Goal: Entertainment & Leisure: Browse casually

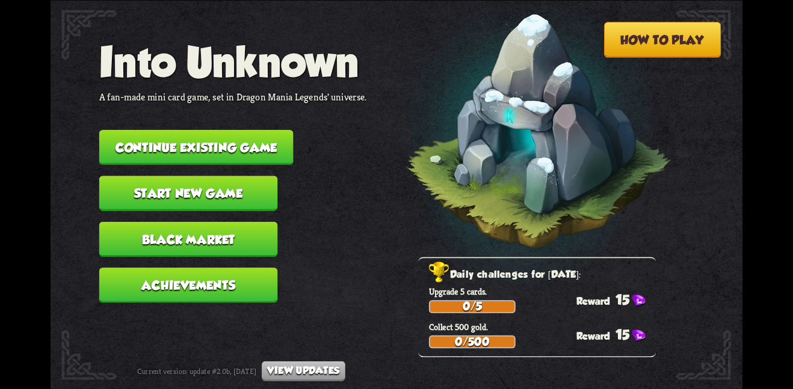
click at [226, 221] on button "Black Market" at bounding box center [188, 238] width 179 height 35
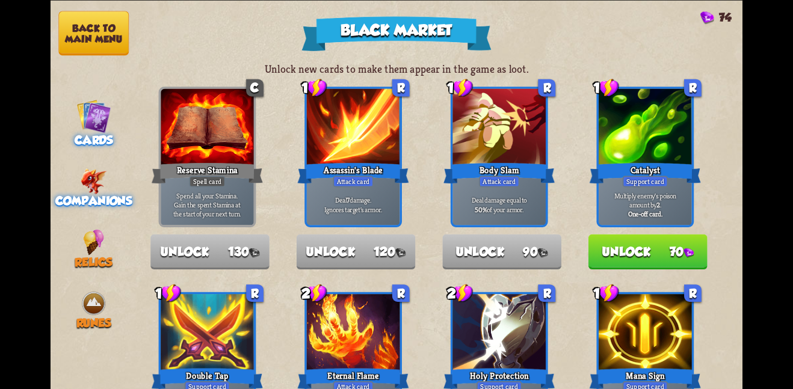
click at [102, 173] on img at bounding box center [94, 181] width 26 height 26
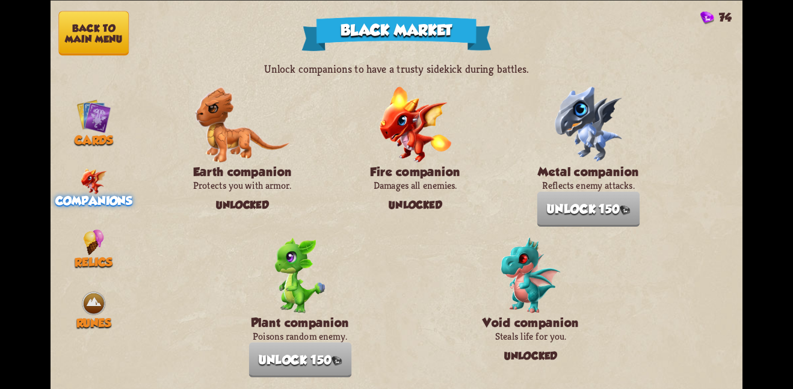
click at [88, 219] on nav "Back to main menu Cards Companions Relics Runes" at bounding box center [94, 194] width 87 height 389
click at [90, 229] on img at bounding box center [93, 242] width 21 height 26
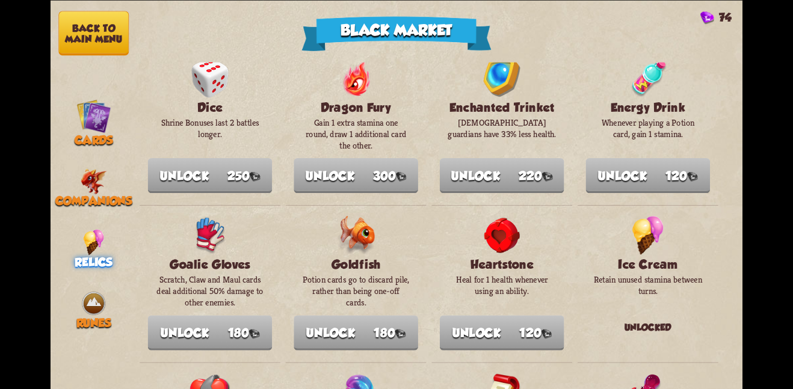
scroll to position [392, 0]
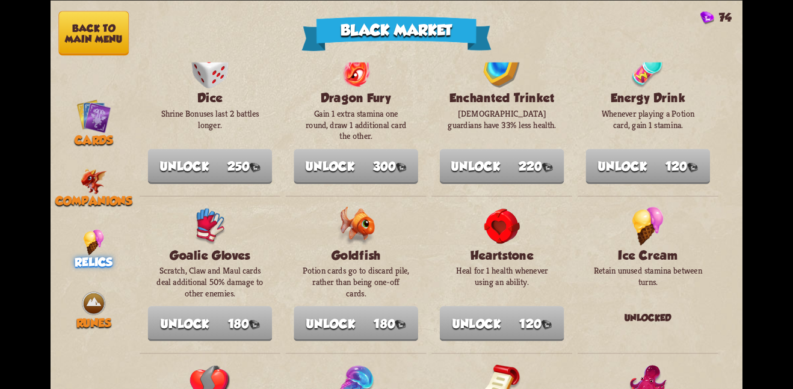
click at [109, 34] on button "Back to main menu" at bounding box center [93, 33] width 70 height 45
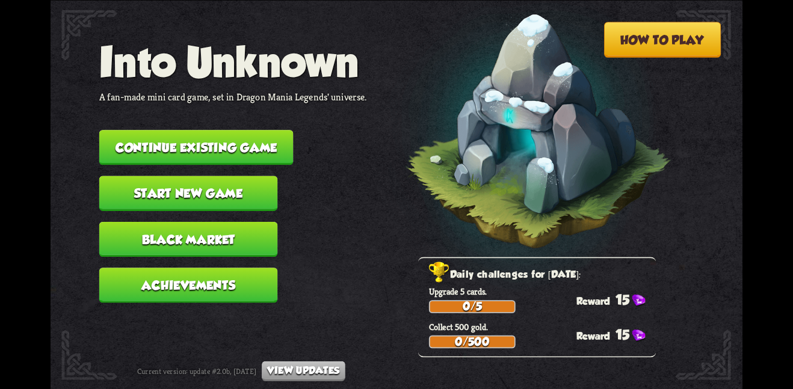
click at [200, 134] on button "Continue existing game" at bounding box center [196, 147] width 194 height 35
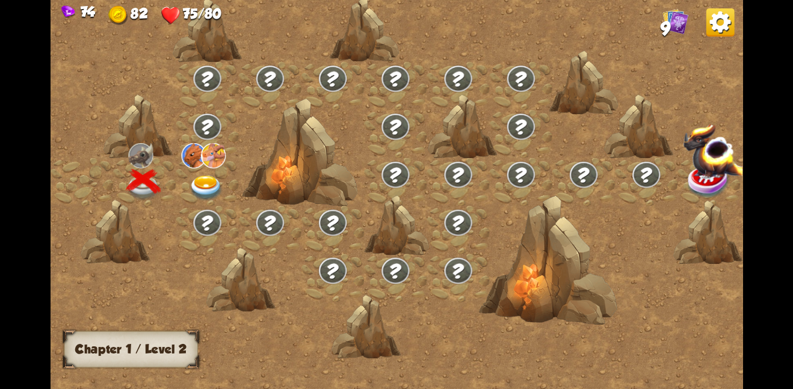
click at [201, 187] on img at bounding box center [206, 187] width 35 height 25
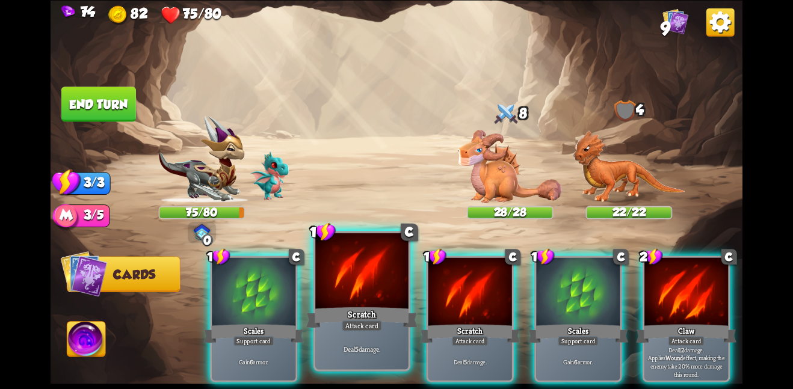
click at [406, 333] on div "Deal 5 damage." at bounding box center [361, 348] width 93 height 40
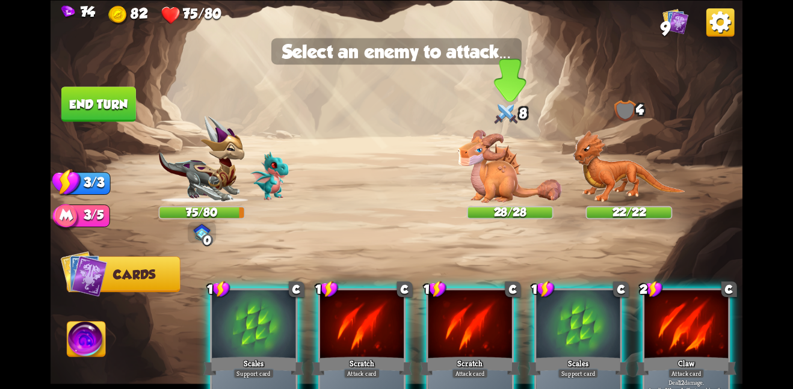
click at [502, 193] on img at bounding box center [510, 165] width 104 height 73
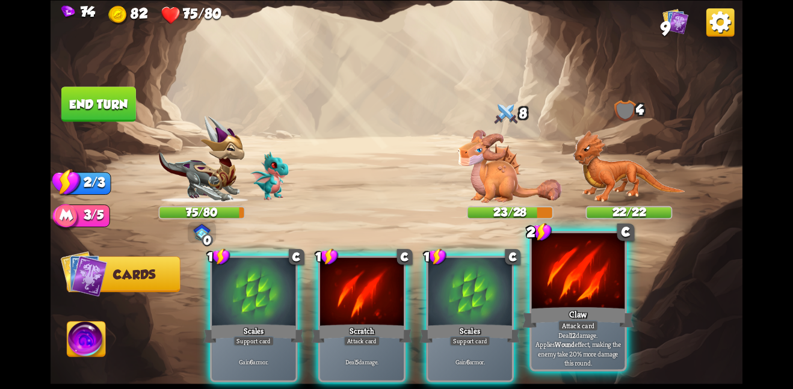
click at [564, 288] on div at bounding box center [578, 272] width 93 height 78
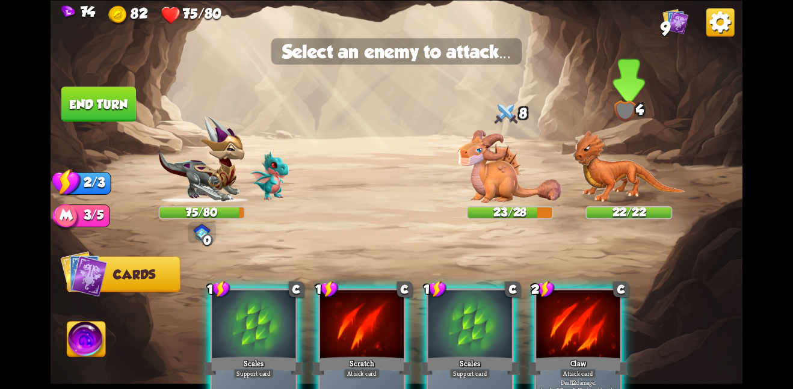
click at [614, 192] on img at bounding box center [629, 166] width 112 height 73
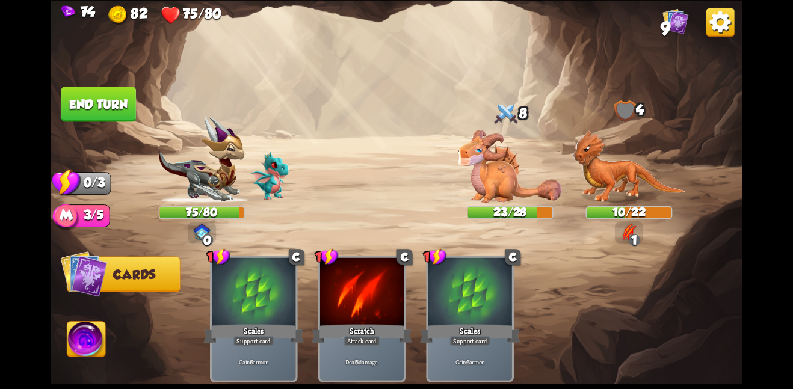
click at [113, 103] on button "End turn" at bounding box center [98, 104] width 75 height 35
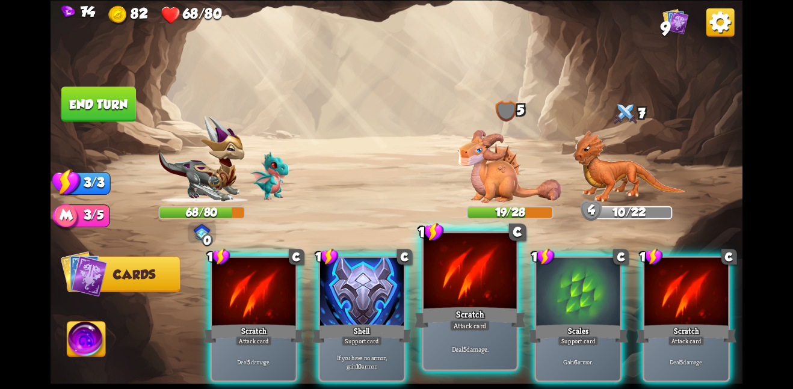
click at [459, 305] on div "Scratch" at bounding box center [469, 317] width 111 height 25
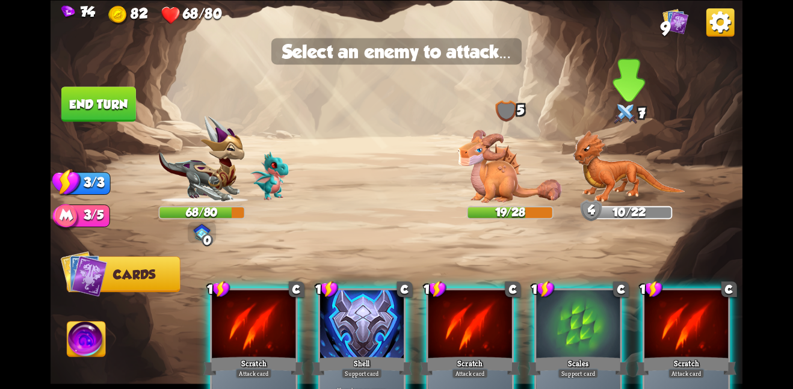
click at [580, 187] on img at bounding box center [629, 166] width 112 height 73
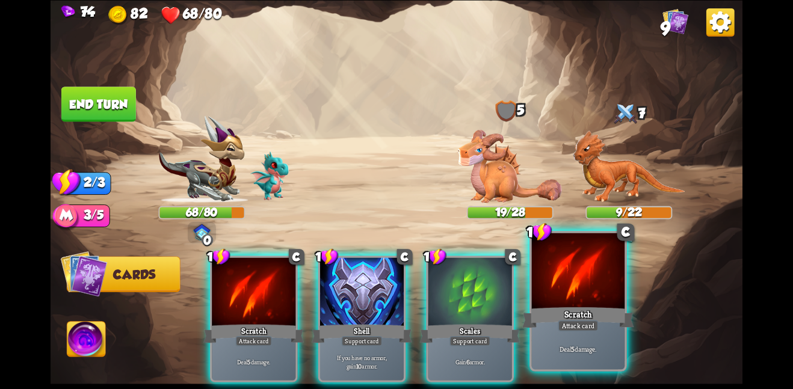
click at [588, 301] on div at bounding box center [578, 272] width 93 height 78
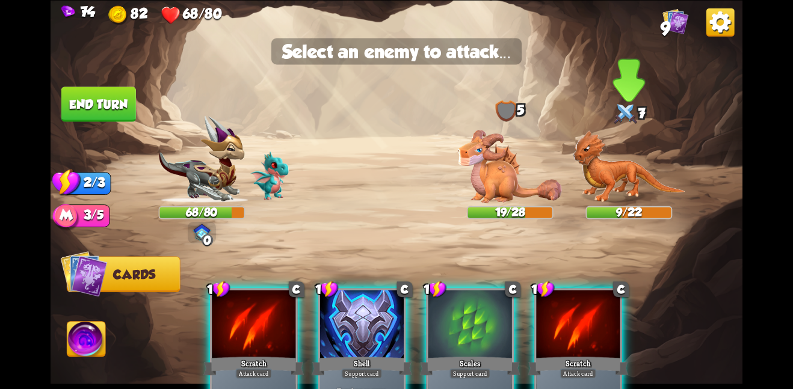
click at [621, 194] on img at bounding box center [629, 166] width 112 height 73
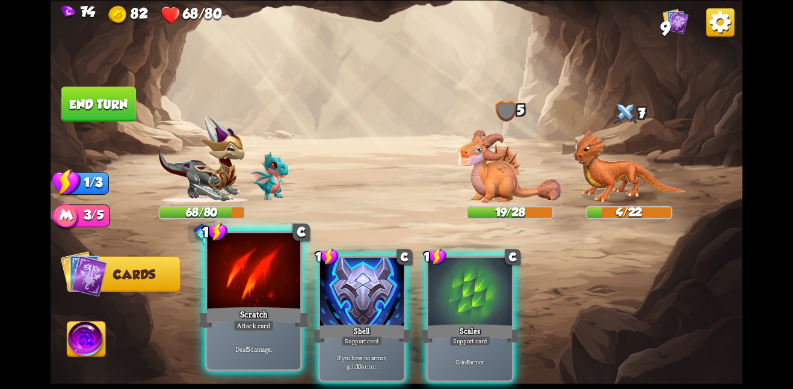
click at [274, 288] on div at bounding box center [253, 272] width 93 height 78
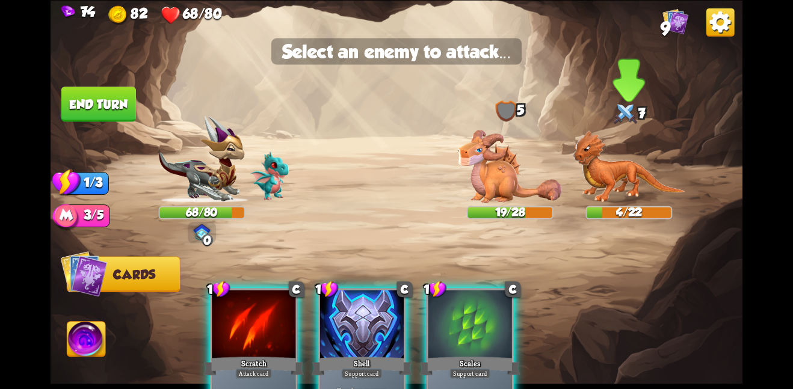
click at [639, 175] on img at bounding box center [629, 166] width 112 height 73
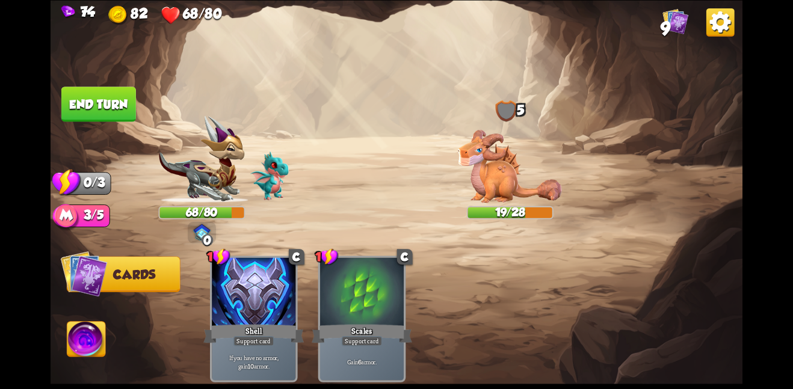
click at [108, 91] on button "End turn" at bounding box center [98, 104] width 75 height 35
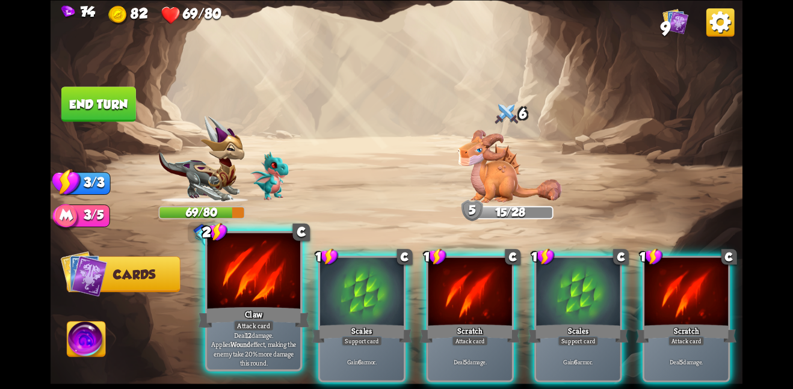
click at [283, 274] on div at bounding box center [253, 272] width 93 height 78
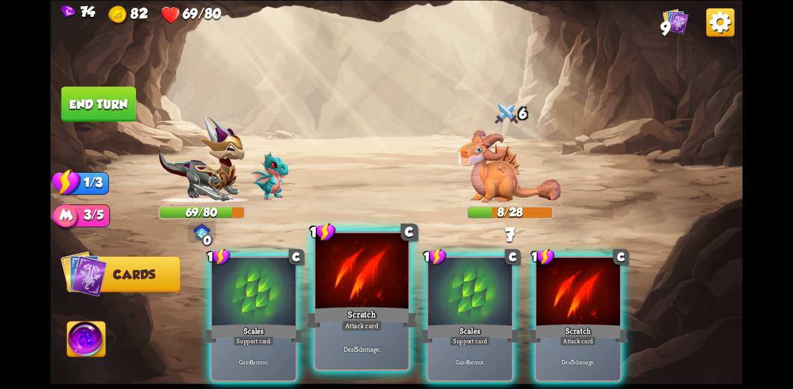
click at [369, 256] on div at bounding box center [361, 272] width 93 height 78
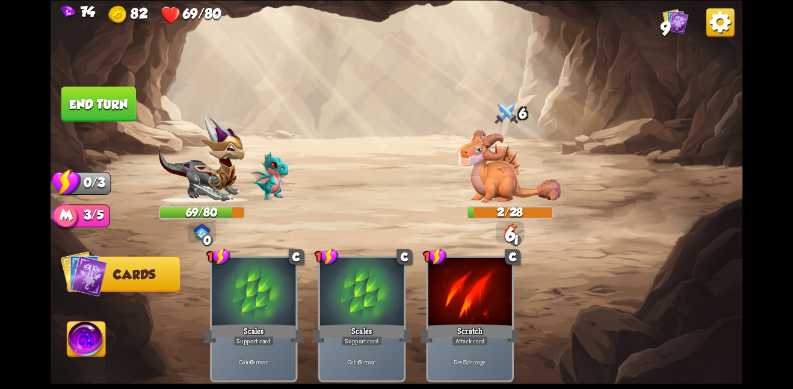
click at [127, 115] on button "End turn" at bounding box center [98, 104] width 75 height 35
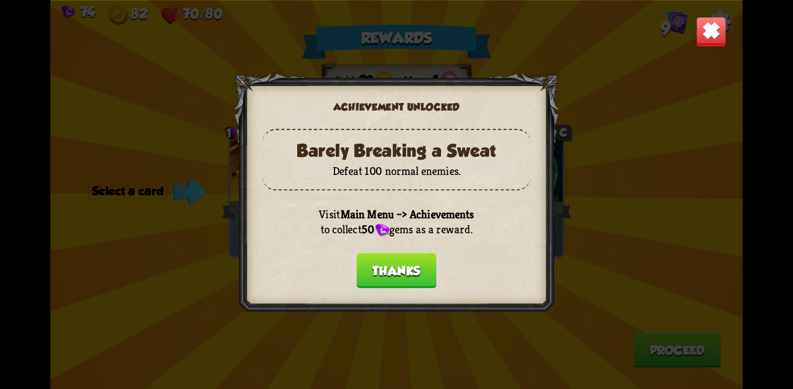
click at [385, 253] on button "Thanks" at bounding box center [397, 270] width 80 height 35
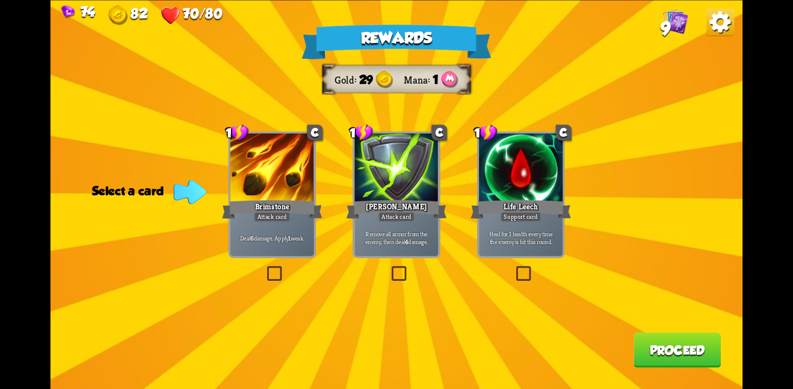
click at [421, 214] on div "[PERSON_NAME]" at bounding box center [396, 209] width 100 height 22
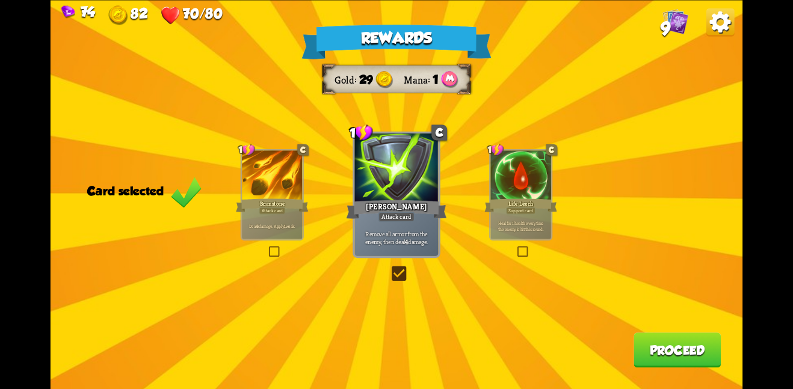
click at [696, 359] on button "Proceed" at bounding box center [676, 350] width 87 height 35
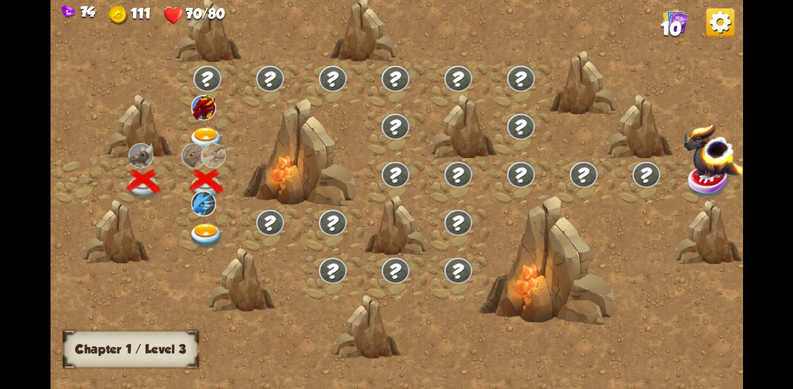
click at [201, 139] on img at bounding box center [206, 139] width 35 height 25
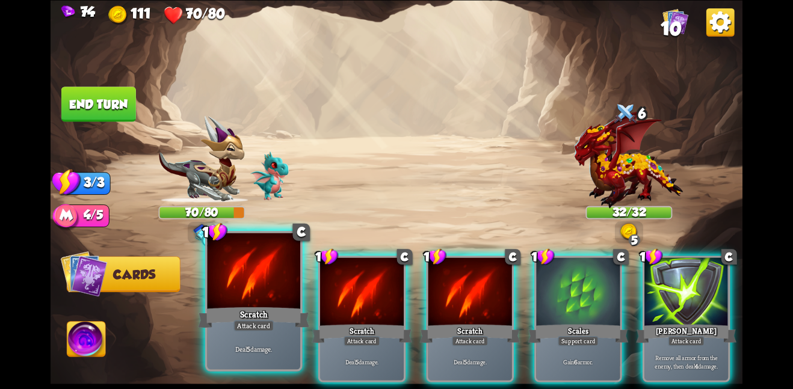
click at [221, 290] on div at bounding box center [253, 272] width 93 height 78
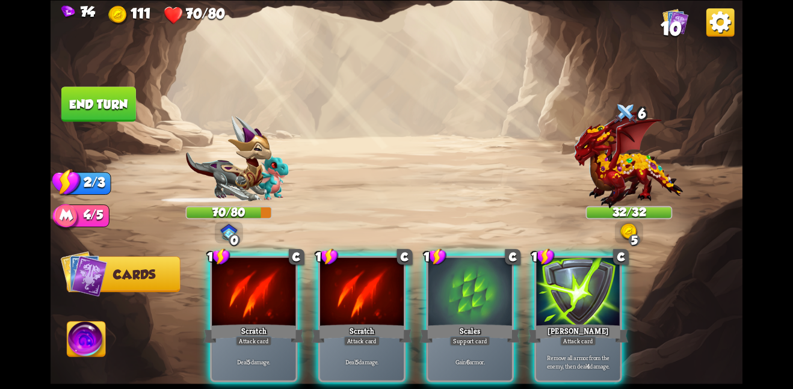
click at [221, 290] on div at bounding box center [254, 292] width 84 height 70
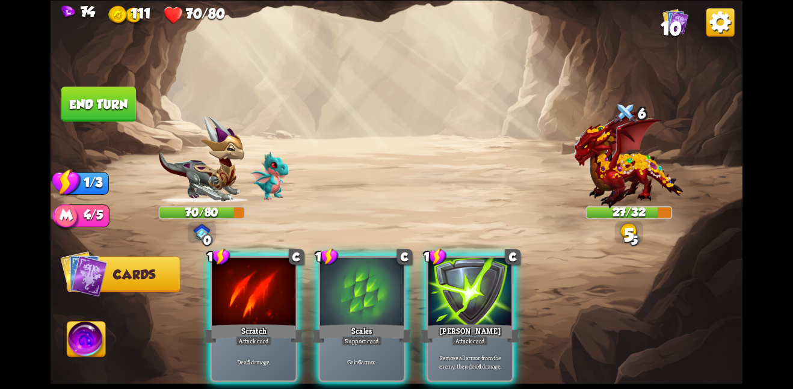
click at [221, 290] on div at bounding box center [254, 292] width 84 height 70
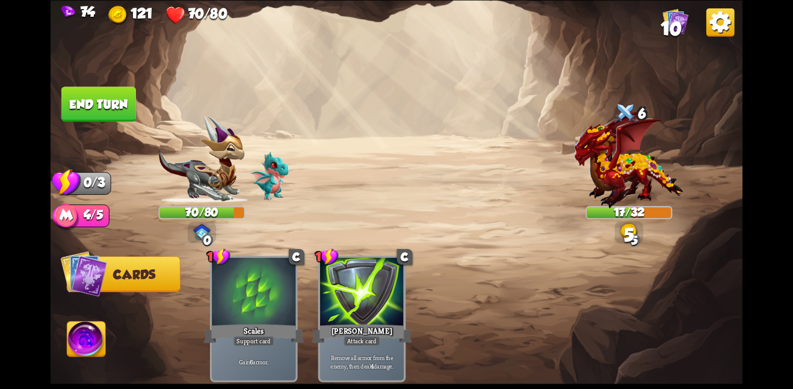
click at [99, 91] on button "End turn" at bounding box center [98, 104] width 75 height 35
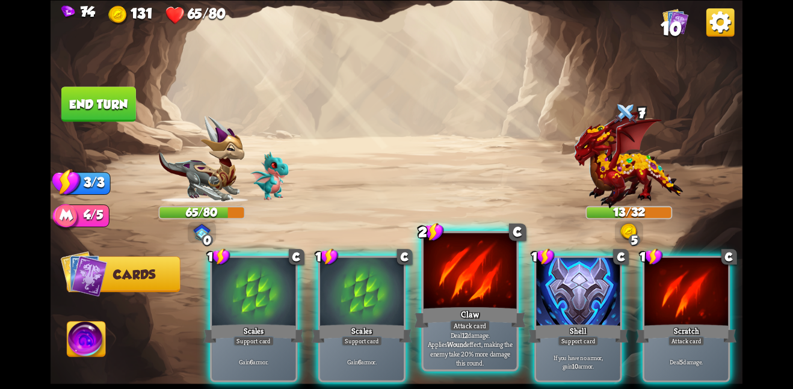
click at [465, 300] on div at bounding box center [469, 272] width 93 height 78
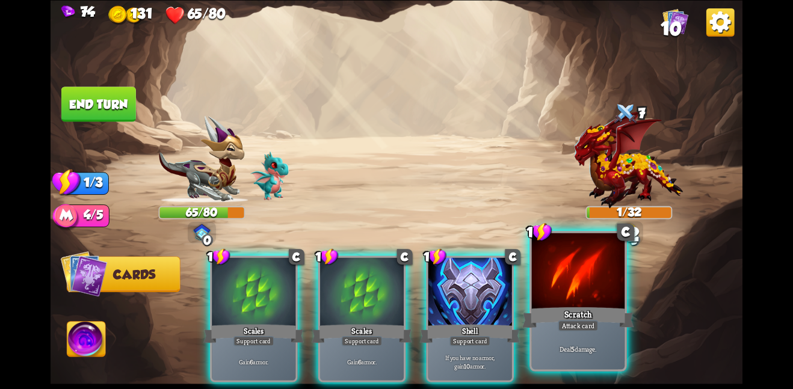
click at [571, 290] on div at bounding box center [578, 272] width 93 height 78
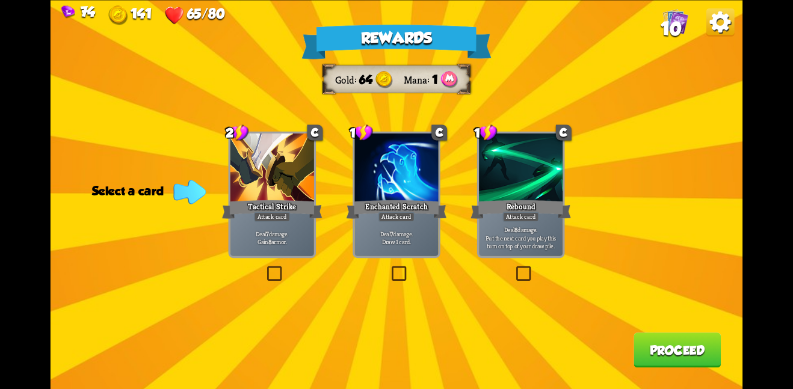
click at [277, 140] on div at bounding box center [272, 169] width 84 height 70
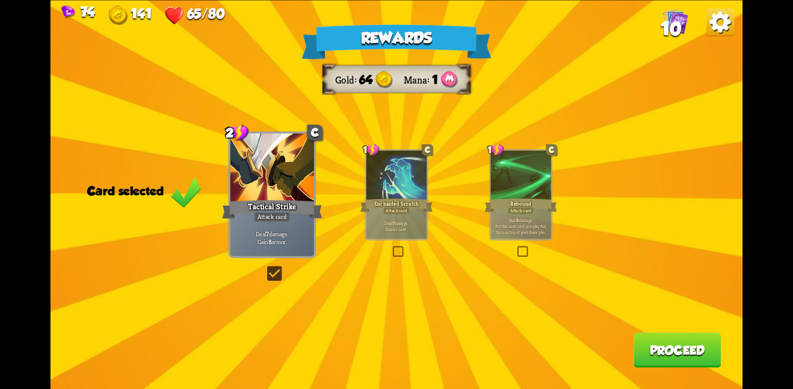
click at [689, 350] on button "Proceed" at bounding box center [676, 350] width 87 height 35
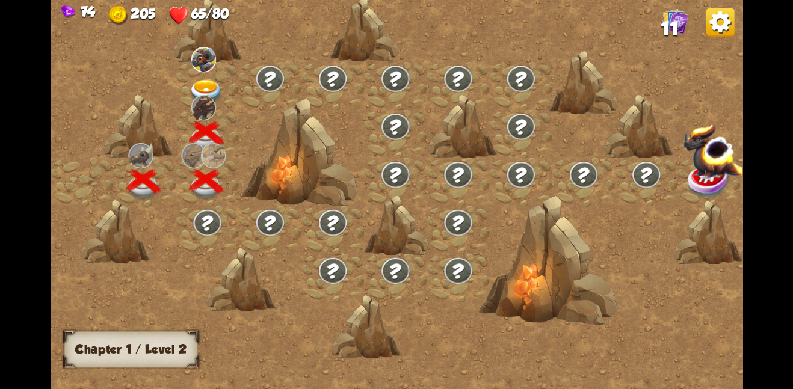
click at [203, 81] on img at bounding box center [206, 91] width 35 height 25
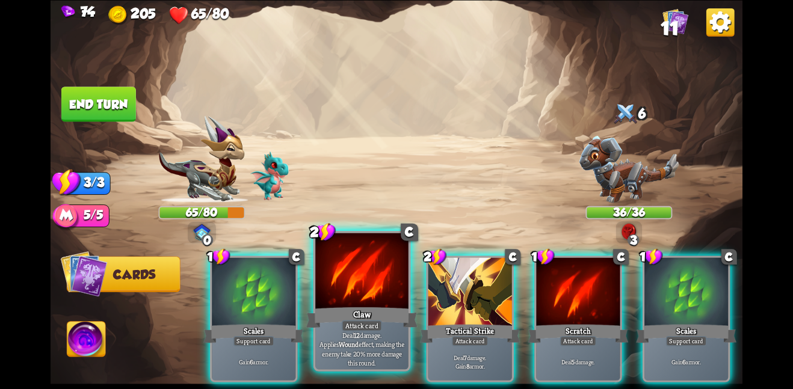
click at [379, 280] on div at bounding box center [361, 272] width 93 height 78
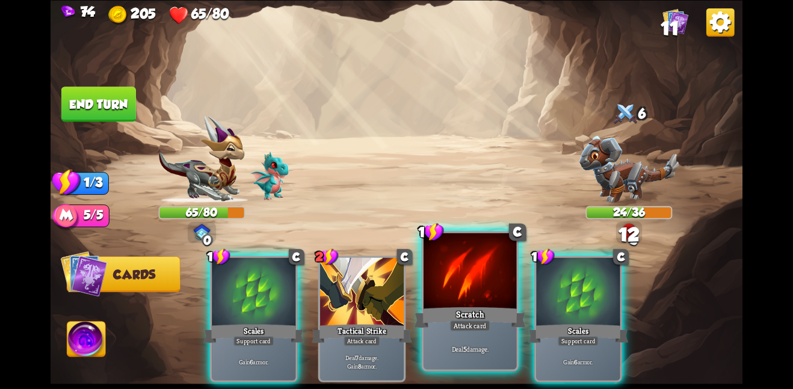
click at [462, 278] on div at bounding box center [469, 272] width 93 height 78
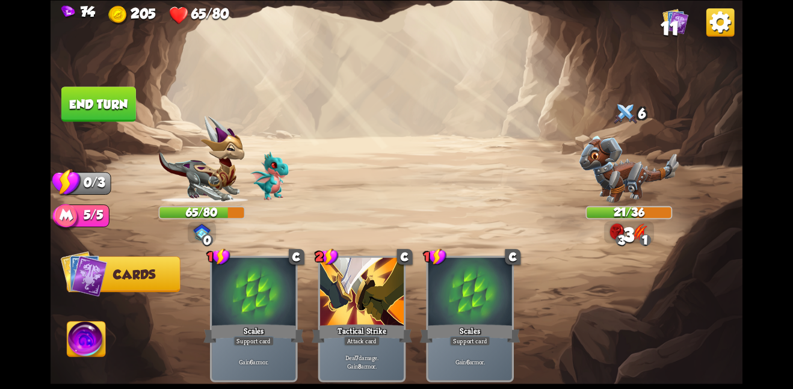
click at [100, 90] on button "End turn" at bounding box center [98, 104] width 75 height 35
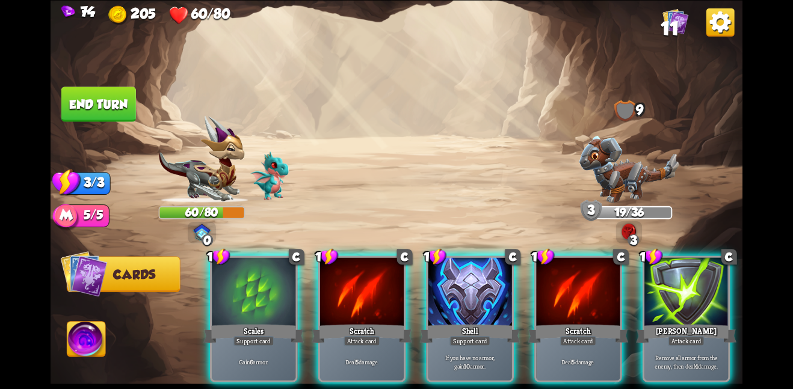
click at [349, 231] on div "1 C Scales Support card Gain 6 armor. 1 C Scratch Attack card Deal 5 damage. 1 …" at bounding box center [465, 302] width 553 height 173
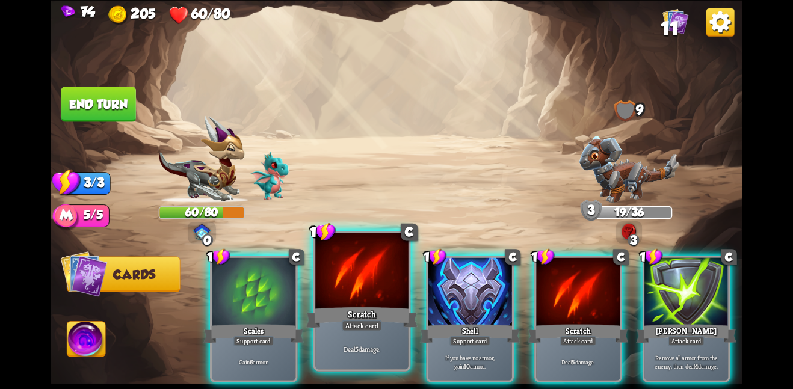
click at [345, 258] on div at bounding box center [361, 272] width 93 height 78
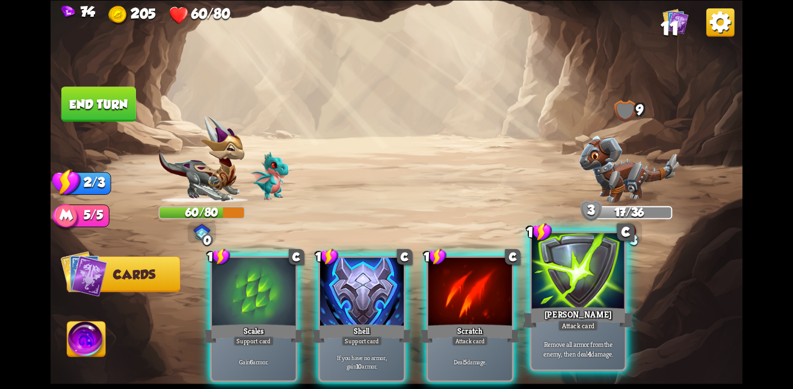
click at [553, 289] on div at bounding box center [578, 272] width 93 height 78
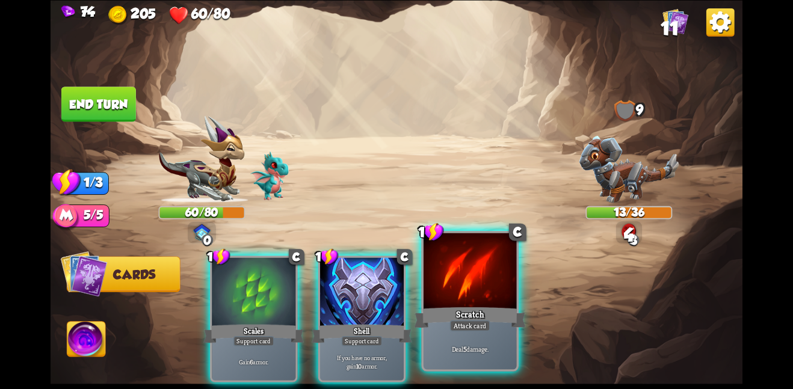
click at [477, 291] on div at bounding box center [469, 272] width 93 height 78
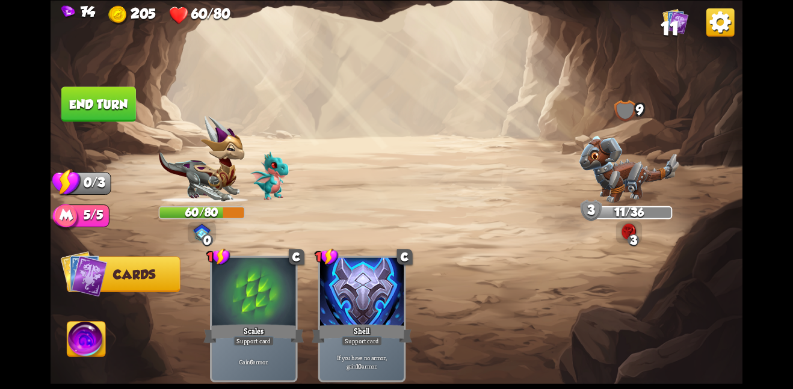
click at [108, 94] on button "End turn" at bounding box center [98, 104] width 75 height 35
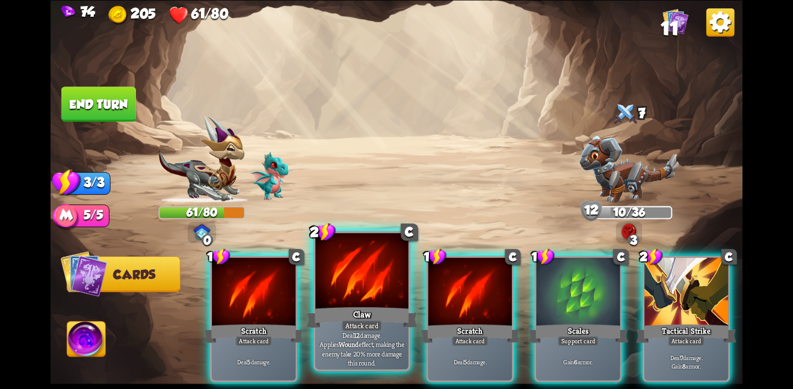
click at [325, 262] on div at bounding box center [361, 272] width 93 height 78
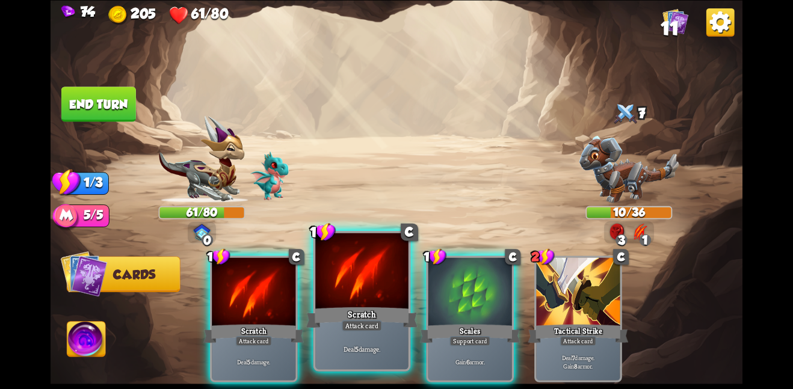
click at [345, 295] on div at bounding box center [361, 272] width 93 height 78
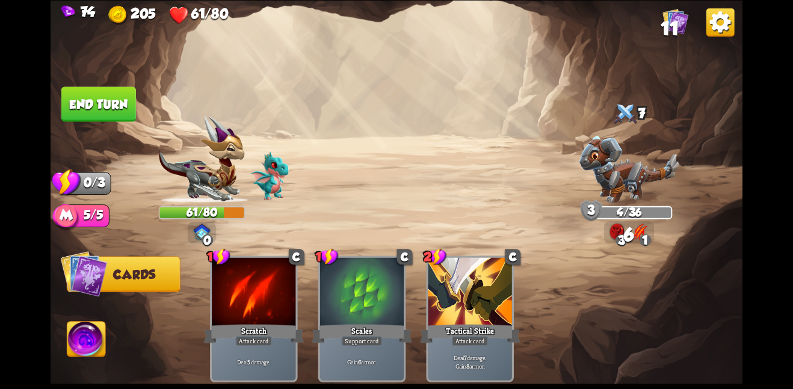
click at [104, 104] on button "End turn" at bounding box center [98, 104] width 75 height 35
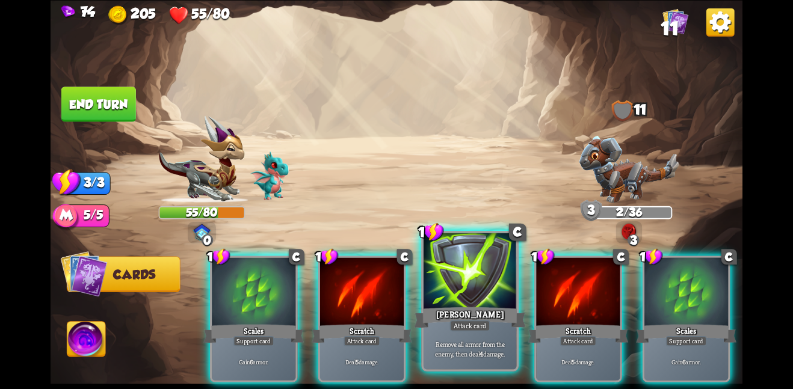
click at [443, 277] on div at bounding box center [469, 272] width 93 height 78
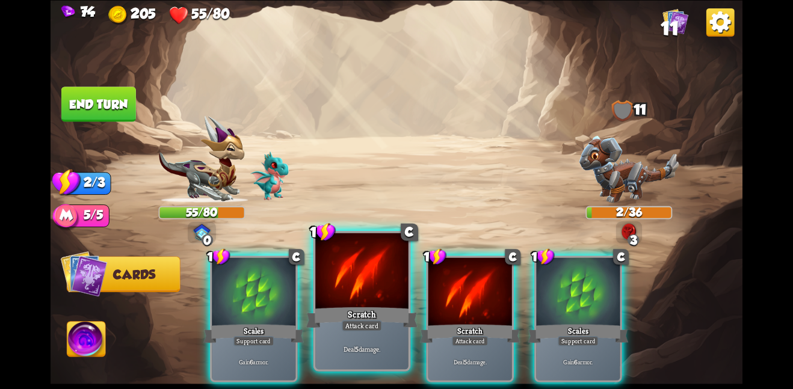
click at [331, 297] on div at bounding box center [361, 272] width 93 height 78
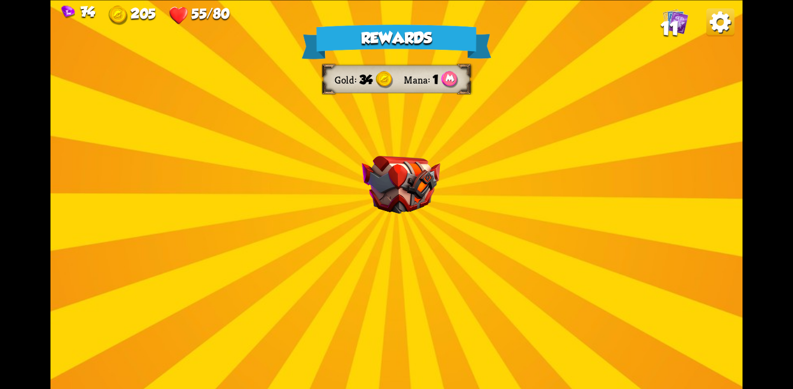
click at [438, 211] on img at bounding box center [400, 185] width 78 height 58
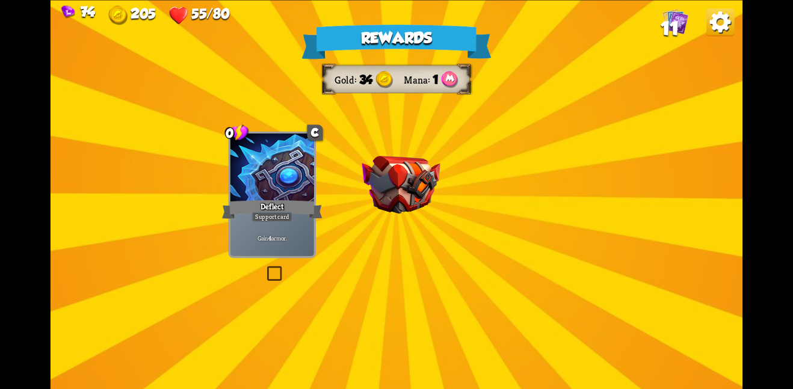
click at [417, 192] on img at bounding box center [400, 185] width 78 height 58
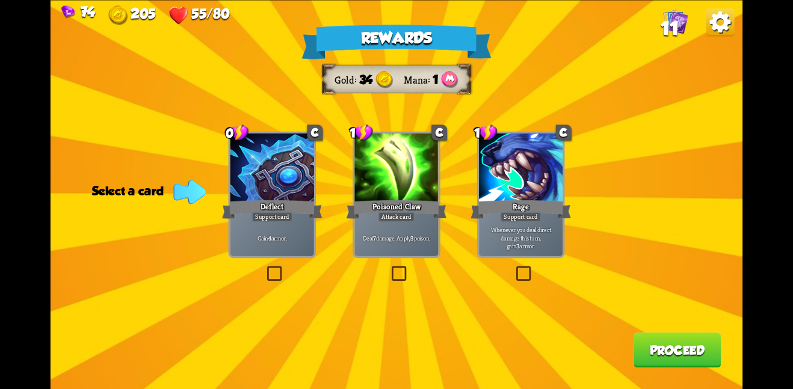
click at [426, 204] on div "Poisoned Claw" at bounding box center [396, 209] width 100 height 22
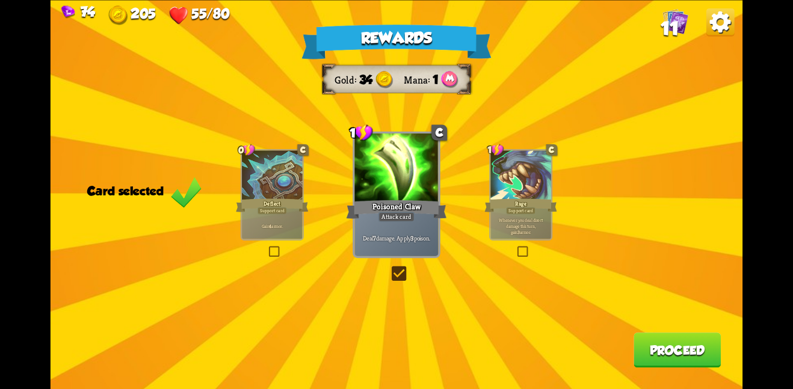
click at [675, 340] on button "Proceed" at bounding box center [676, 350] width 87 height 35
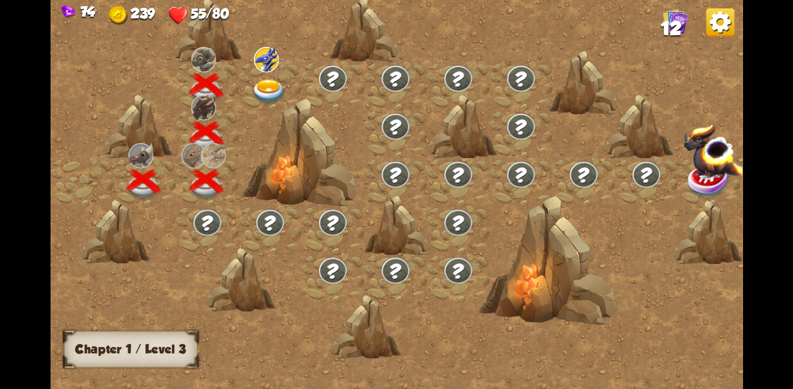
click at [278, 87] on img at bounding box center [268, 91] width 35 height 25
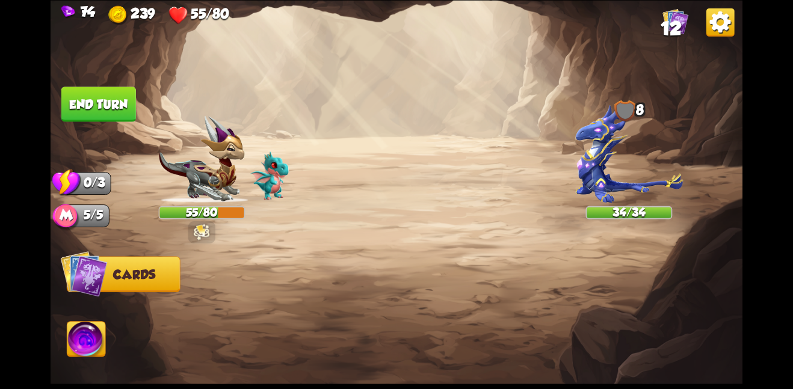
click at [278, 87] on img at bounding box center [397, 194] width 692 height 389
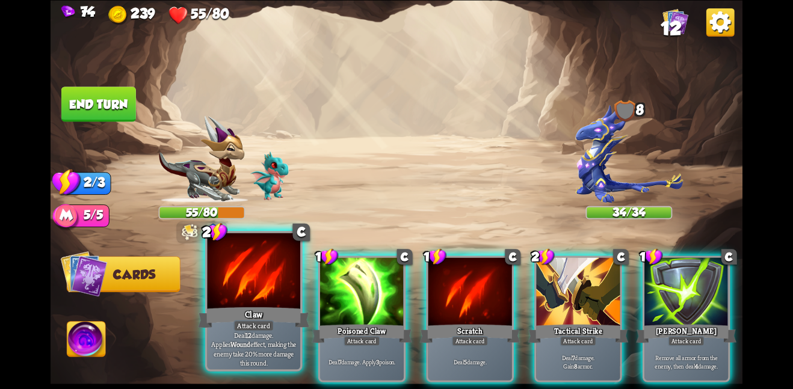
click at [208, 303] on div at bounding box center [253, 272] width 93 height 78
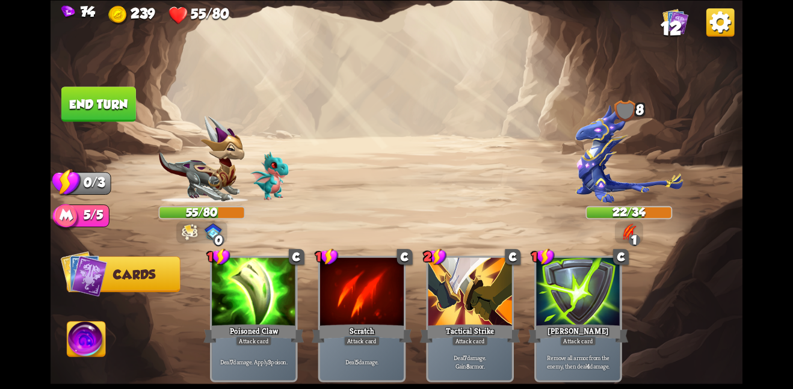
click at [125, 104] on button "End turn" at bounding box center [98, 104] width 76 height 36
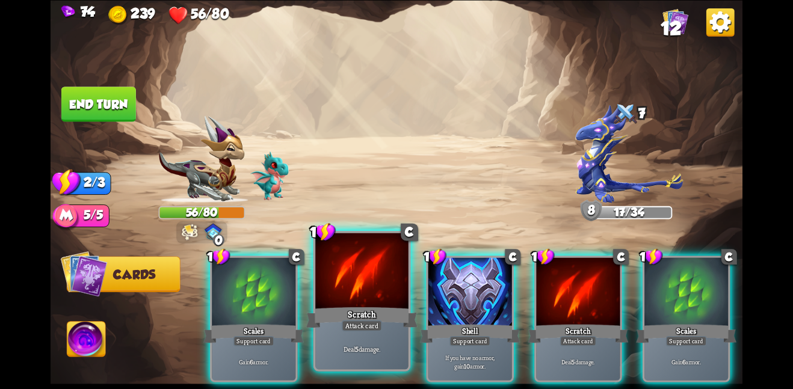
click at [367, 291] on div at bounding box center [361, 272] width 93 height 78
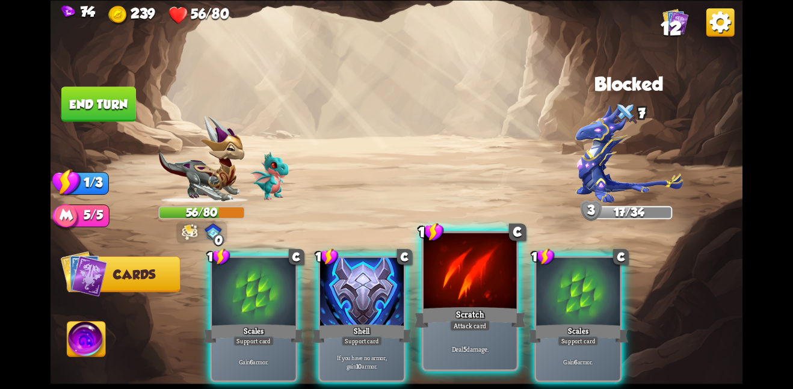
click at [469, 306] on div "Scratch" at bounding box center [469, 317] width 111 height 25
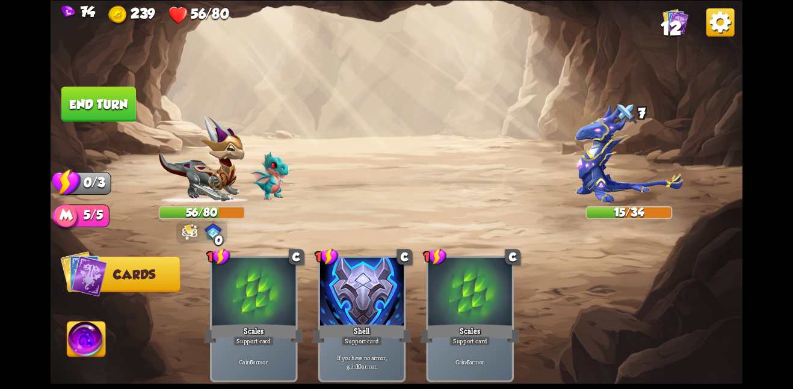
click at [129, 109] on button "End turn" at bounding box center [98, 104] width 75 height 35
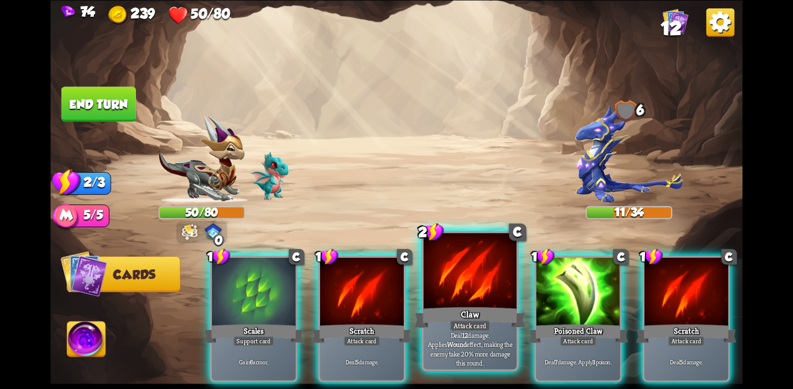
click at [453, 307] on div "Claw" at bounding box center [469, 317] width 111 height 25
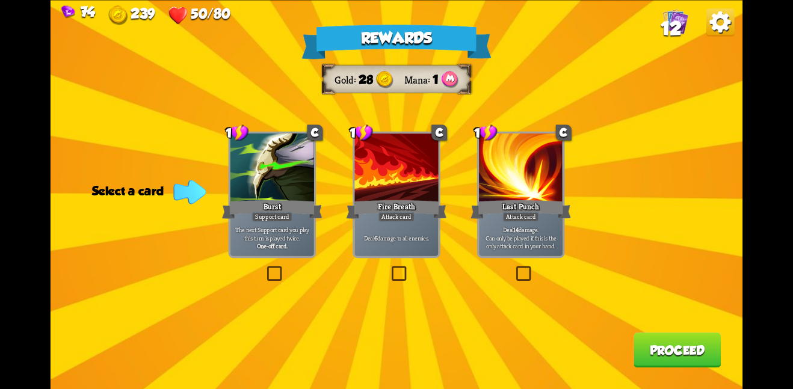
click at [484, 227] on p "Deal 14 damage. Can only be played if this is the only attack card in your hand." at bounding box center [520, 237] width 79 height 25
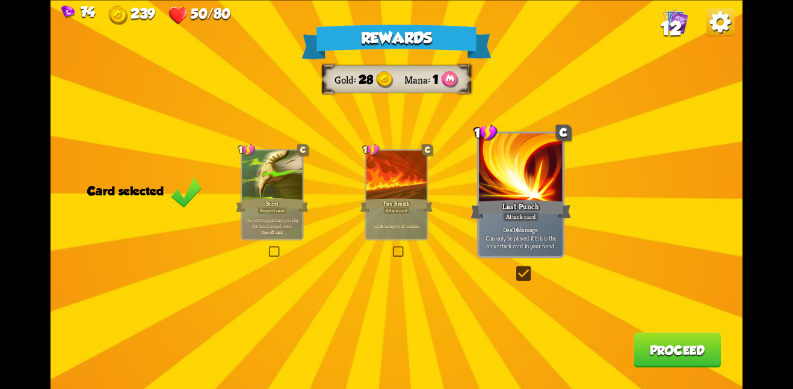
click at [664, 352] on button "Proceed" at bounding box center [676, 350] width 87 height 35
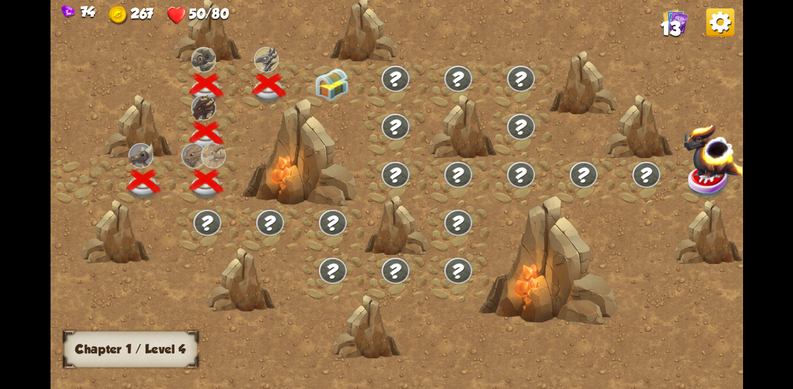
click at [328, 83] on img at bounding box center [331, 84] width 35 height 32
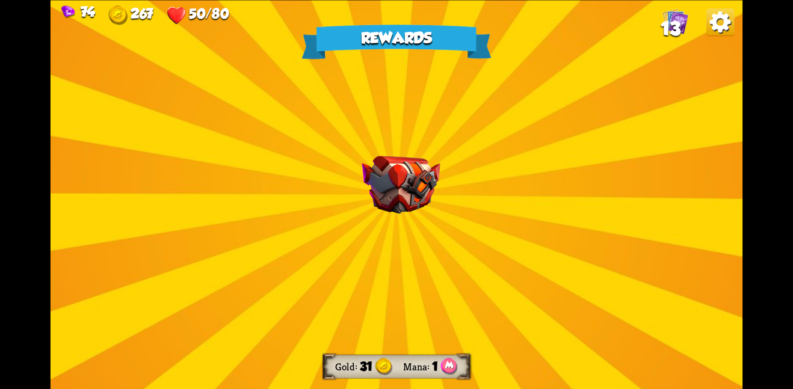
click at [423, 158] on img at bounding box center [400, 185] width 78 height 58
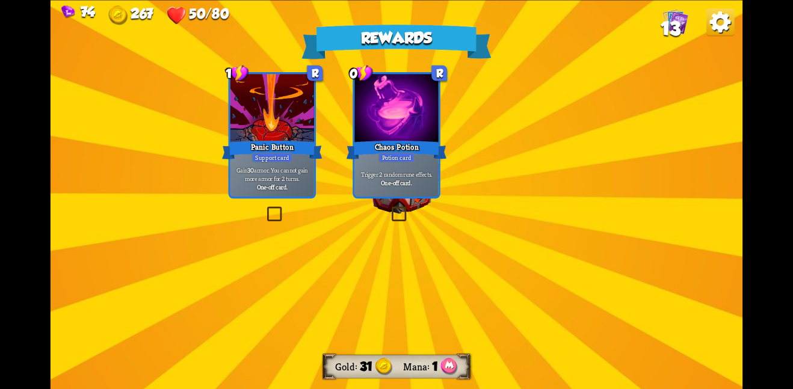
click at [421, 168] on img at bounding box center [400, 185] width 78 height 58
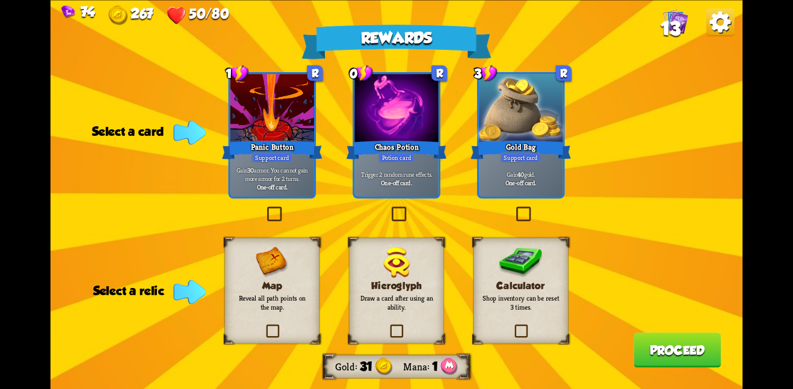
click at [407, 312] on div "Hieroglyph Draw a card after using an ability." at bounding box center [396, 291] width 95 height 106
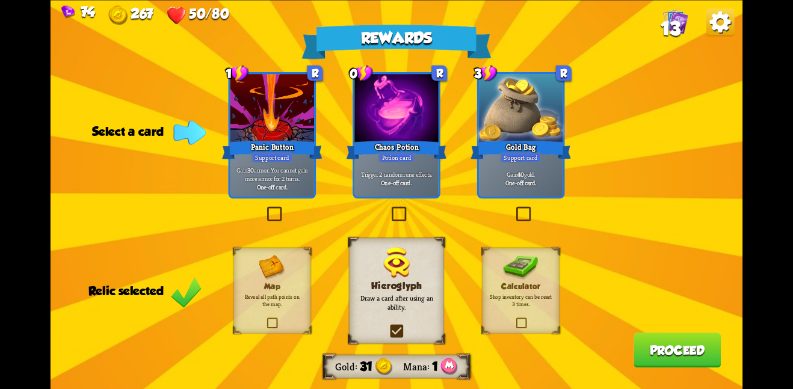
click at [518, 147] on div "Gold Bag" at bounding box center [520, 149] width 100 height 22
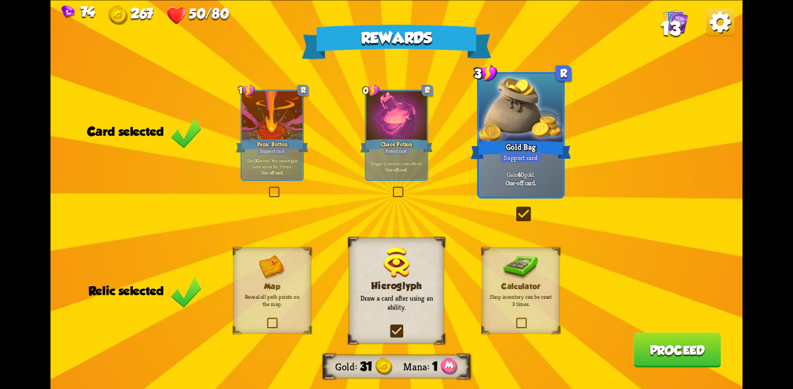
click at [695, 353] on button "Proceed" at bounding box center [676, 350] width 87 height 35
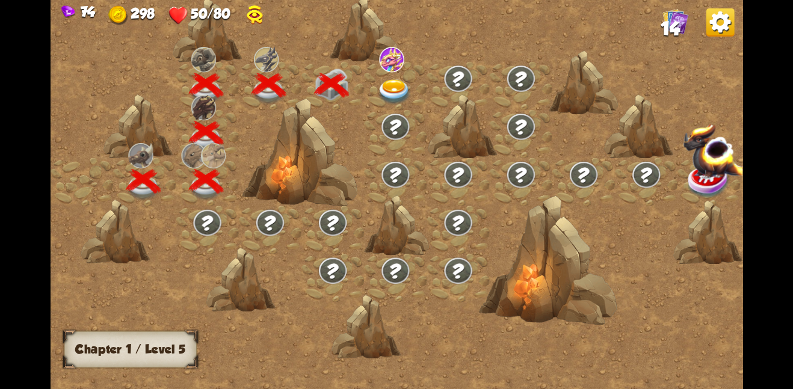
click at [393, 85] on img at bounding box center [394, 91] width 35 height 25
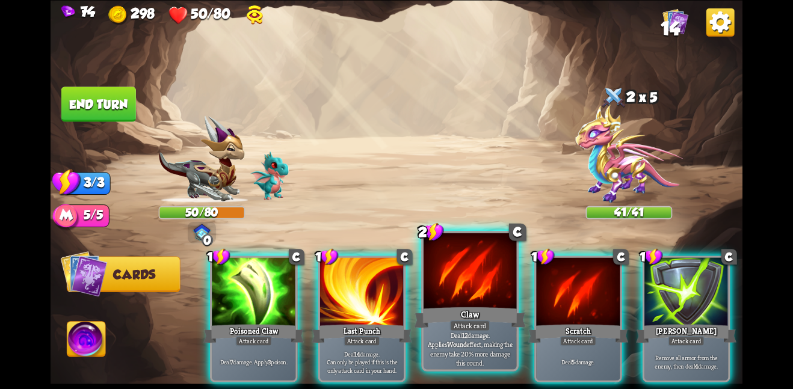
click at [476, 286] on div at bounding box center [469, 272] width 93 height 78
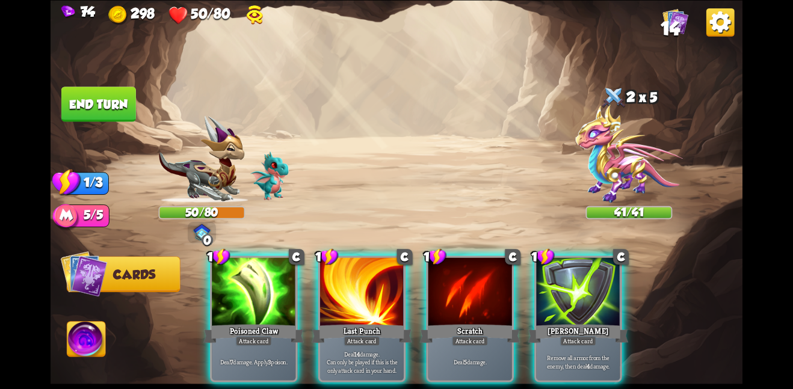
click at [476, 286] on div at bounding box center [470, 292] width 84 height 70
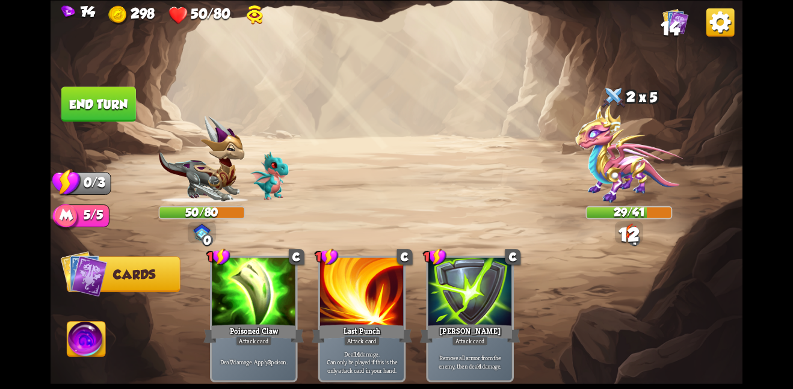
click at [131, 105] on button "End turn" at bounding box center [98, 104] width 75 height 35
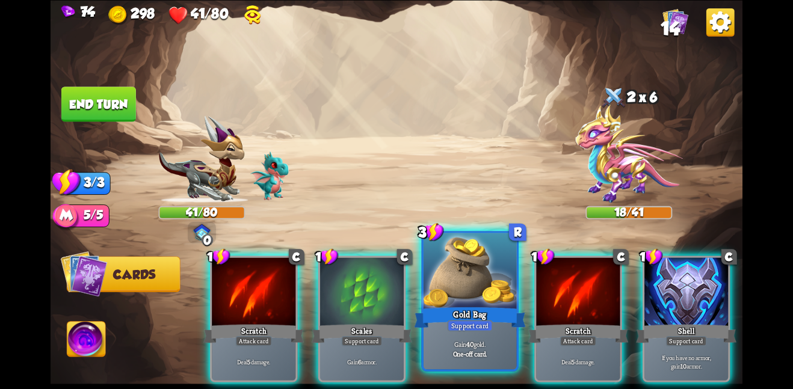
click at [509, 283] on div at bounding box center [469, 272] width 93 height 78
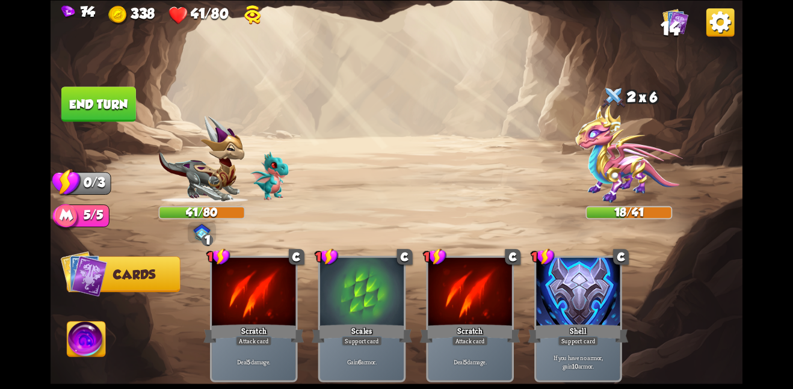
click at [83, 99] on button "End turn" at bounding box center [98, 104] width 75 height 35
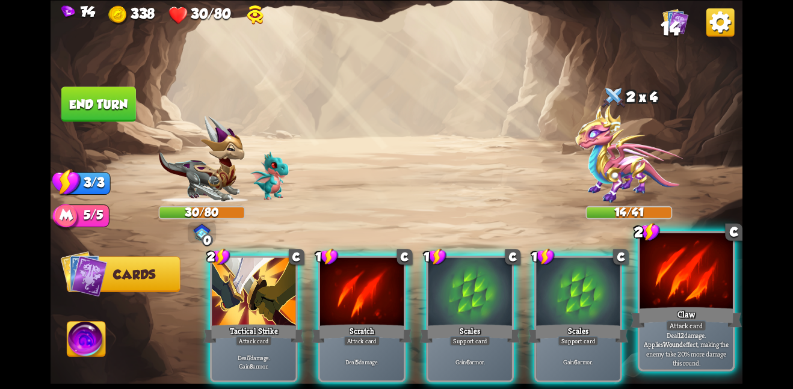
click at [712, 257] on div at bounding box center [685, 272] width 93 height 78
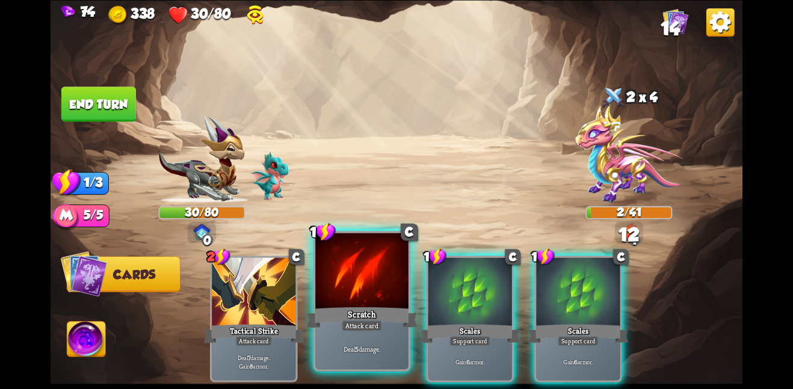
click at [349, 304] on div at bounding box center [361, 272] width 93 height 78
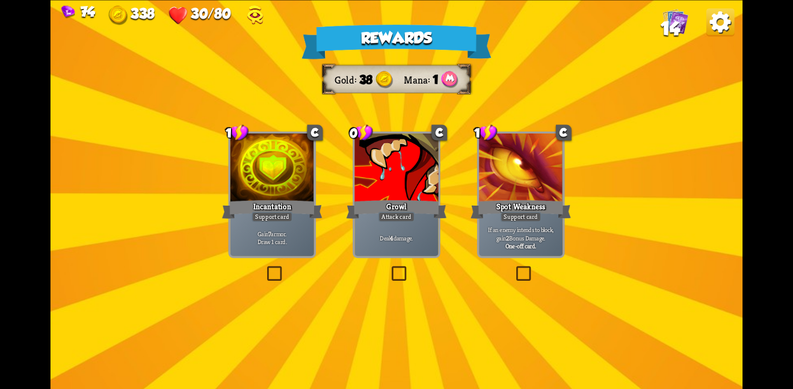
click at [417, 189] on div at bounding box center [396, 169] width 84 height 70
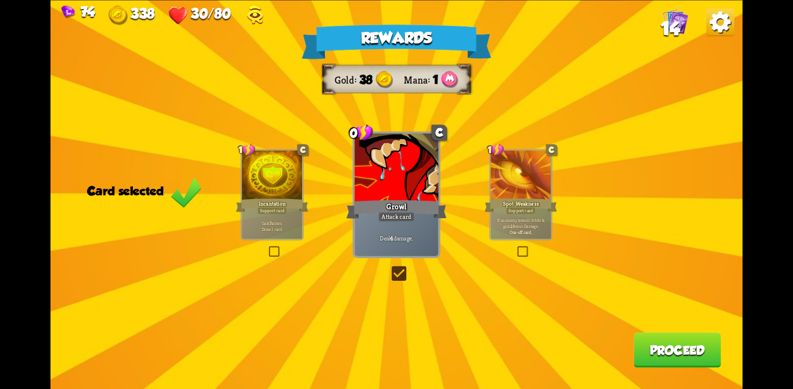
click at [684, 342] on button "Proceed" at bounding box center [676, 350] width 87 height 35
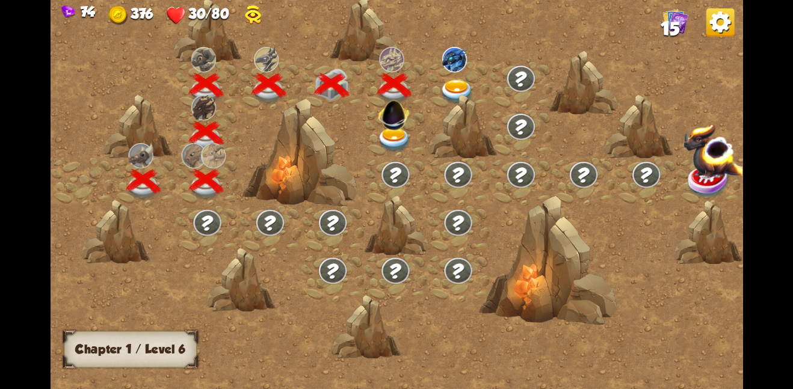
click at [396, 126] on img at bounding box center [393, 112] width 37 height 37
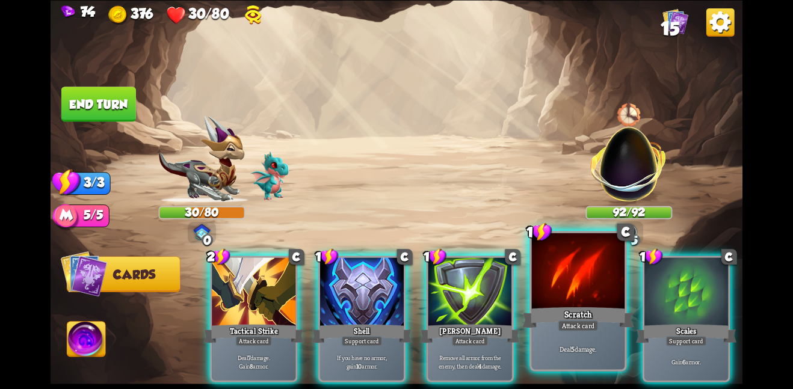
click at [601, 294] on div at bounding box center [578, 272] width 93 height 78
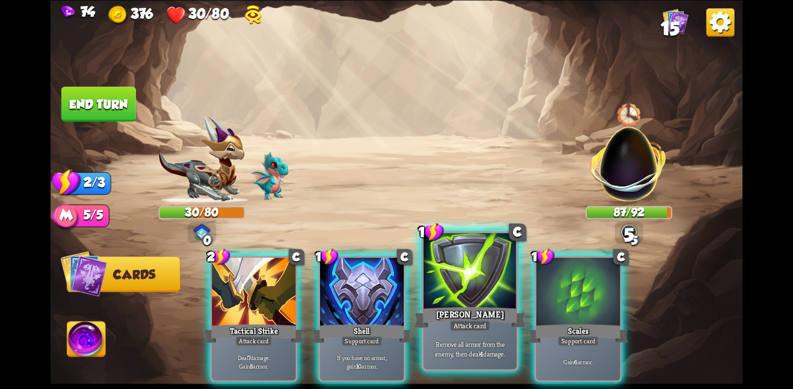
click at [474, 278] on div at bounding box center [469, 272] width 93 height 78
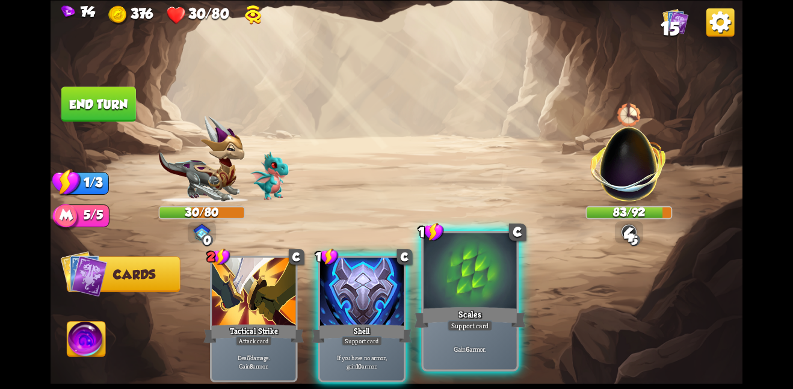
click at [429, 284] on div at bounding box center [469, 272] width 93 height 78
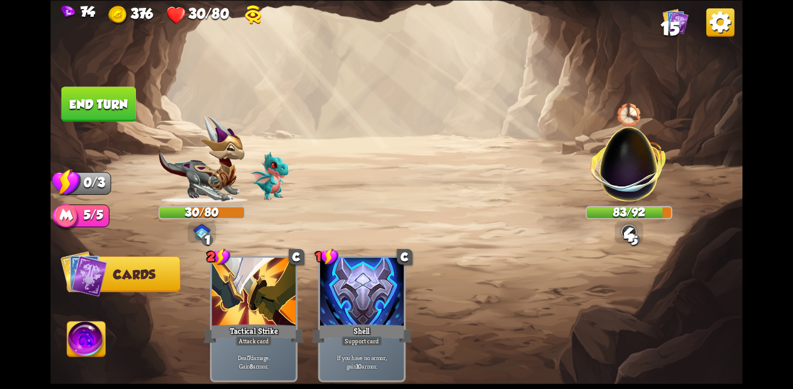
click at [109, 104] on button "End turn" at bounding box center [98, 104] width 75 height 35
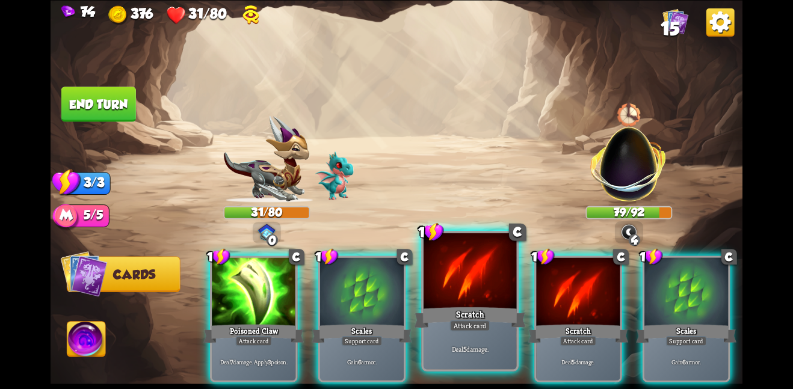
click at [454, 286] on div at bounding box center [469, 272] width 93 height 78
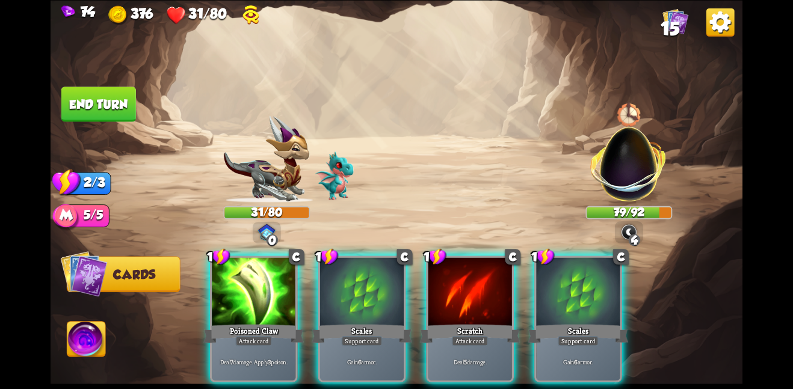
click at [454, 286] on div at bounding box center [470, 292] width 84 height 70
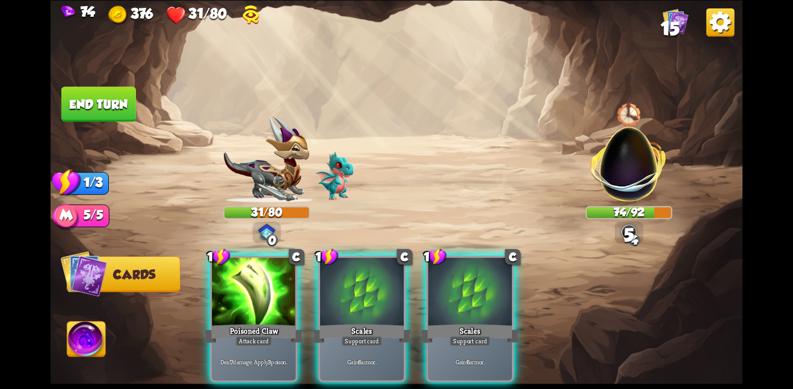
click at [194, 275] on div "1 C Poisoned Claw Attack card Deal 7 damage. Apply 3 poison. 1 C Scales Support…" at bounding box center [465, 302] width 553 height 173
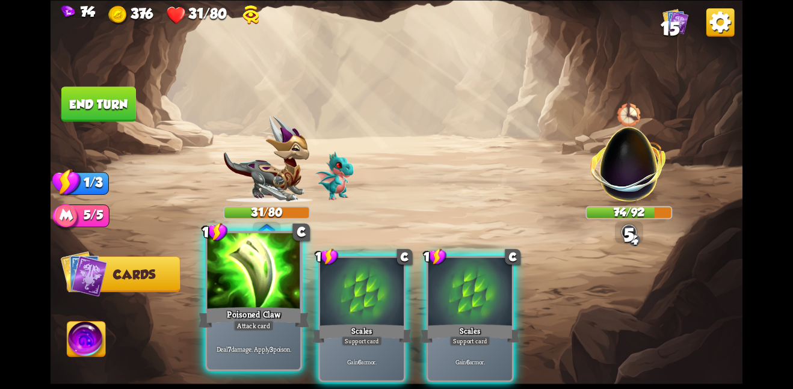
click at [236, 273] on div at bounding box center [253, 272] width 93 height 78
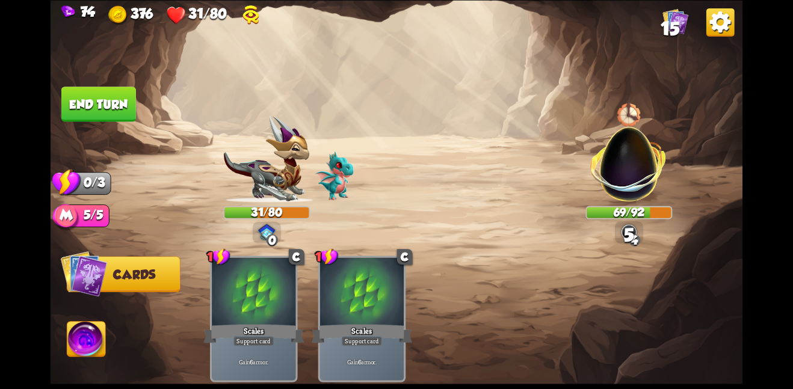
click at [111, 99] on button "End turn" at bounding box center [98, 104] width 75 height 35
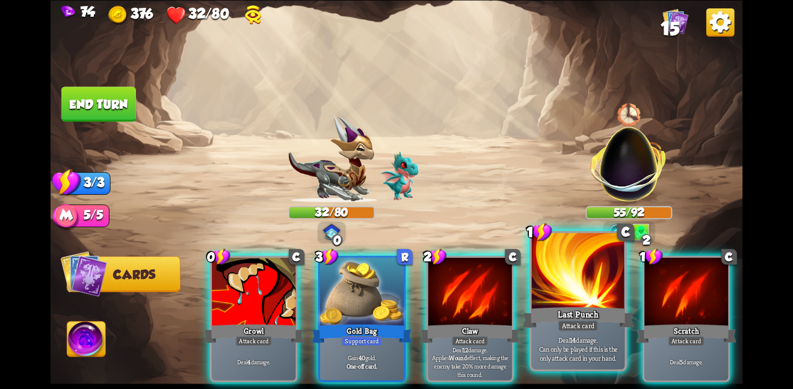
click at [582, 331] on div "Attack card" at bounding box center [578, 325] width 40 height 11
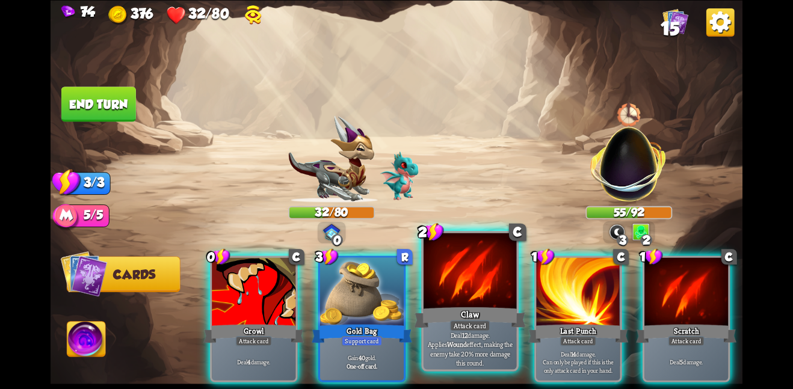
click at [494, 304] on div at bounding box center [469, 272] width 93 height 78
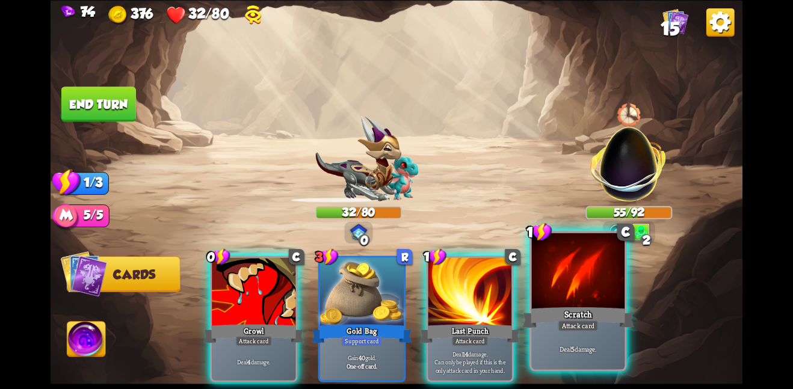
click at [562, 286] on div at bounding box center [578, 272] width 93 height 78
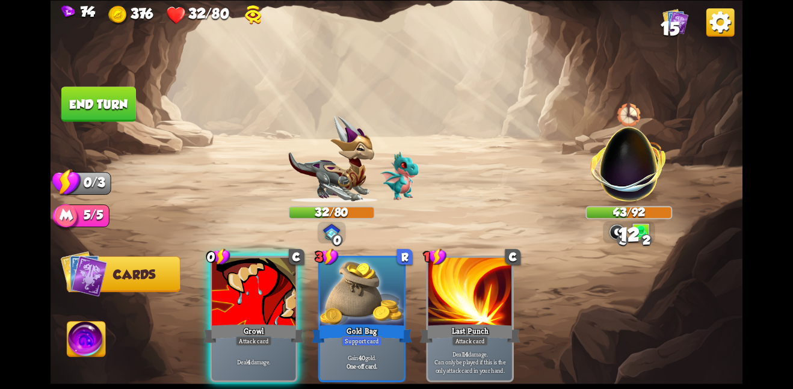
click at [89, 89] on button "End turn" at bounding box center [98, 104] width 75 height 35
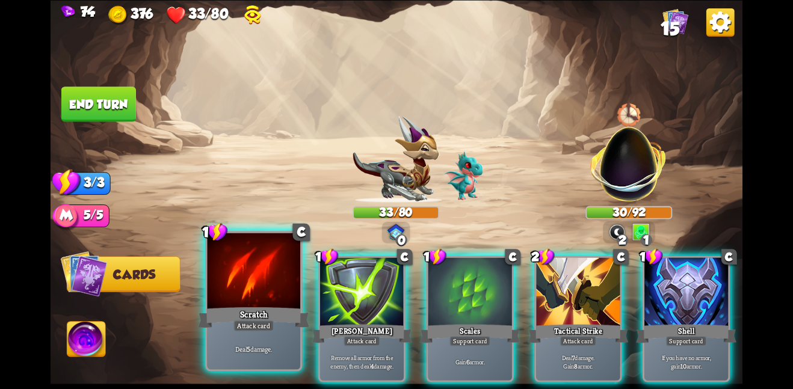
click at [242, 295] on div at bounding box center [253, 272] width 93 height 78
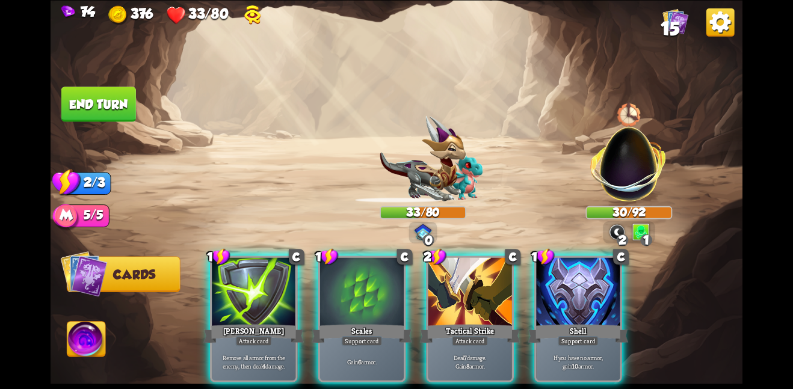
click at [242, 295] on div at bounding box center [254, 292] width 84 height 70
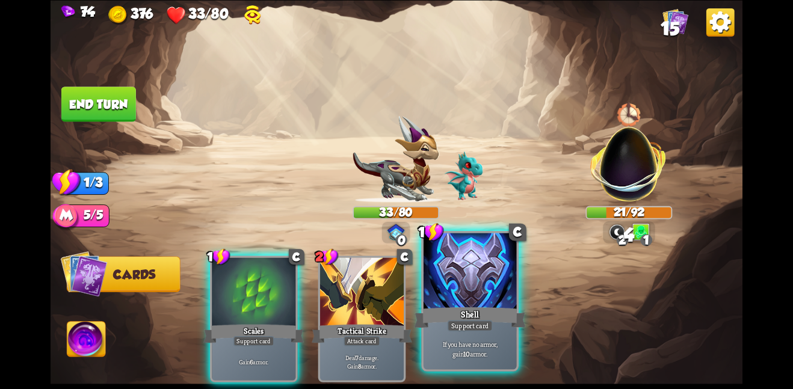
click at [440, 283] on div at bounding box center [469, 272] width 93 height 78
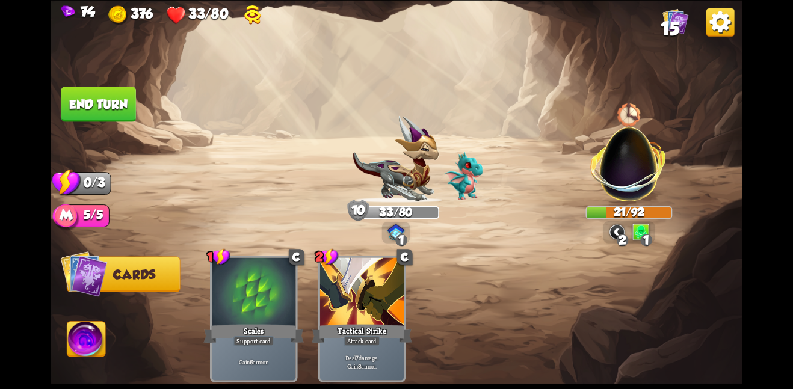
click at [122, 89] on button "End turn" at bounding box center [98, 104] width 75 height 35
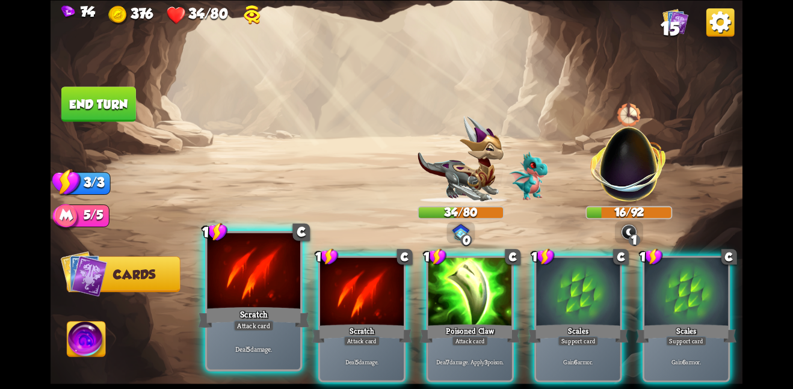
click at [242, 300] on div at bounding box center [253, 272] width 93 height 78
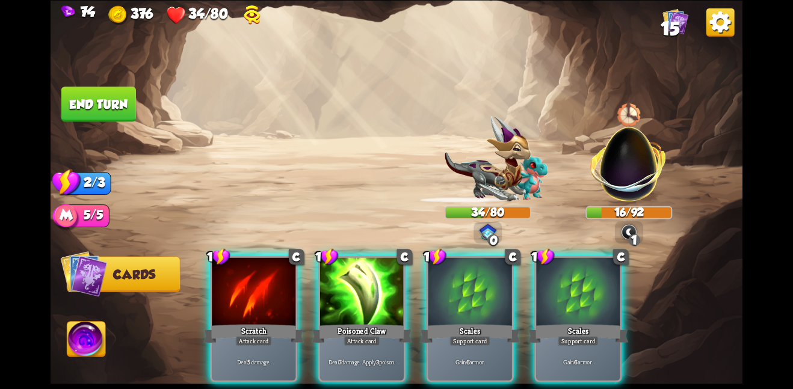
click at [242, 300] on div at bounding box center [254, 292] width 84 height 70
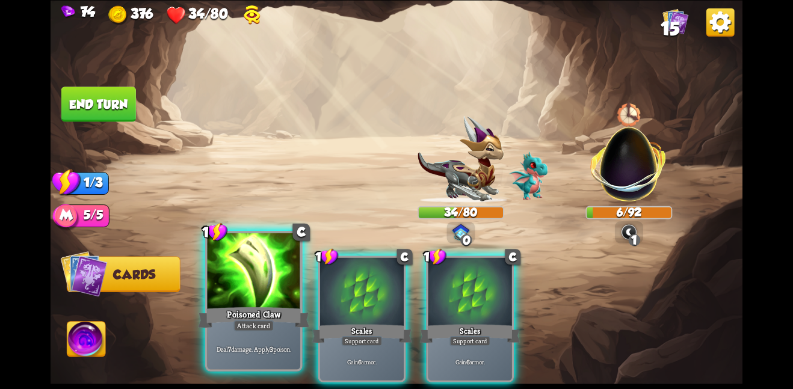
click at [229, 313] on div "Poisoned Claw" at bounding box center [253, 317] width 111 height 25
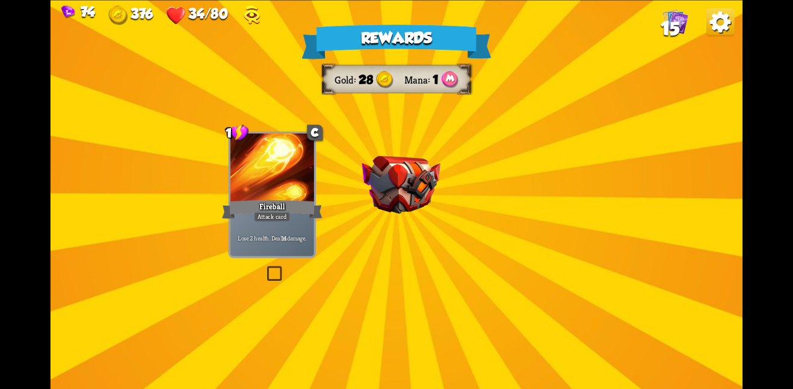
click at [410, 188] on img at bounding box center [400, 185] width 78 height 58
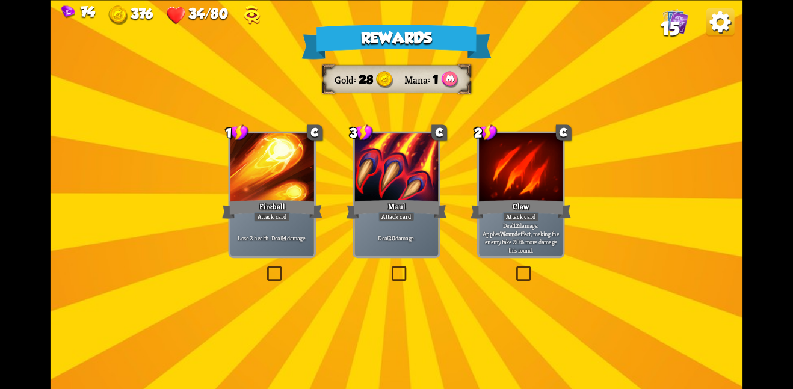
click at [378, 180] on div at bounding box center [396, 169] width 84 height 70
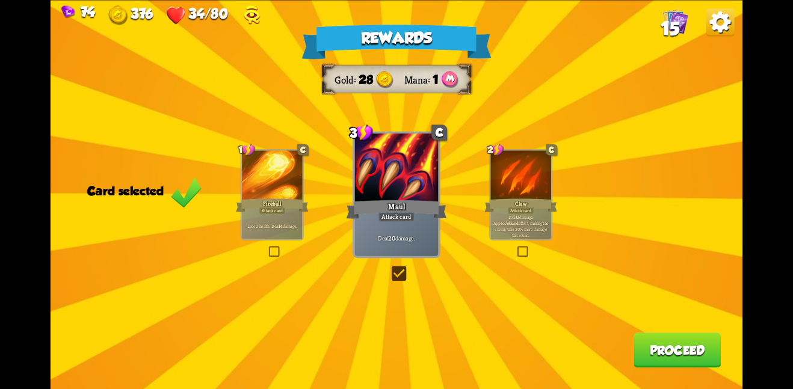
click at [683, 357] on button "Proceed" at bounding box center [676, 350] width 87 height 35
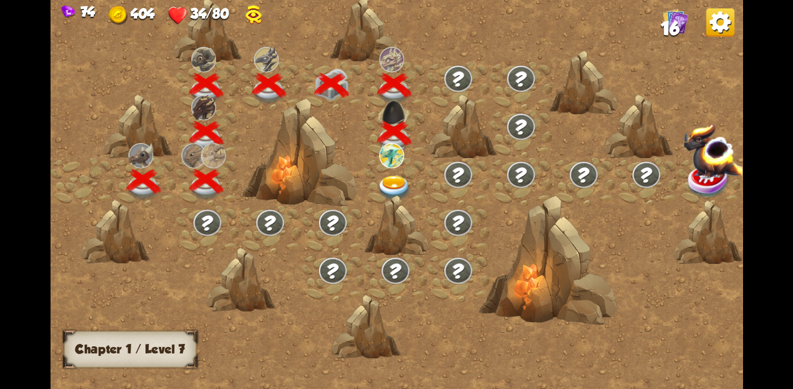
click at [389, 176] on img at bounding box center [394, 187] width 35 height 25
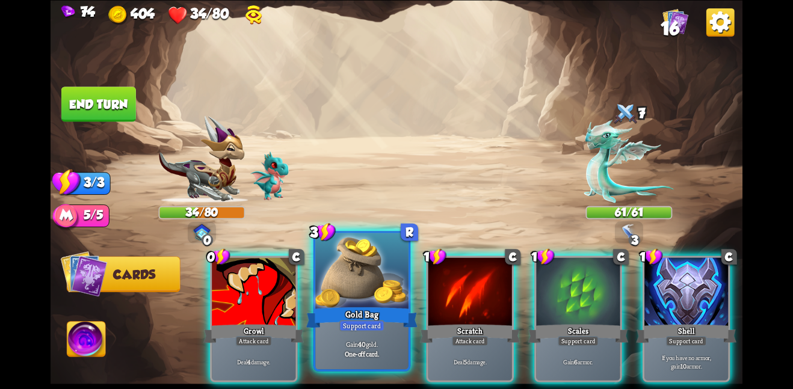
click at [409, 325] on div "Gold Bag" at bounding box center [361, 317] width 111 height 25
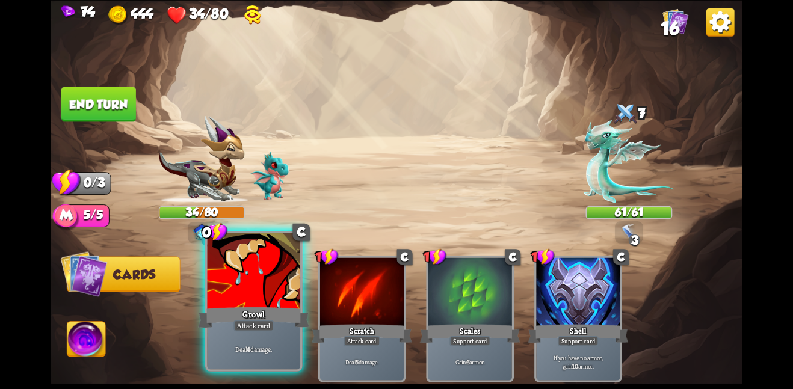
click at [261, 312] on div "Growl" at bounding box center [253, 317] width 111 height 25
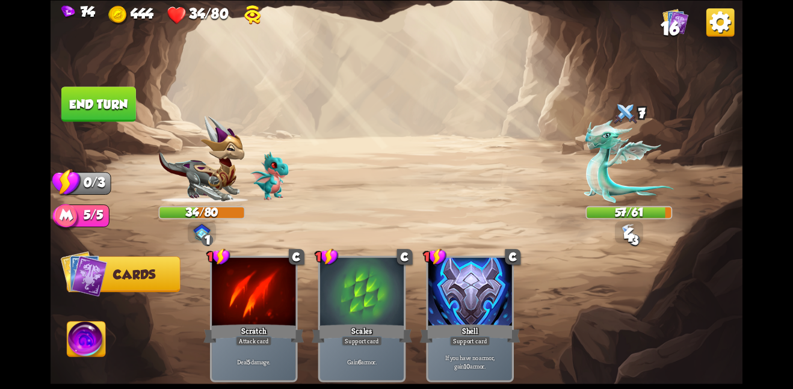
click at [91, 93] on button "End turn" at bounding box center [98, 104] width 75 height 35
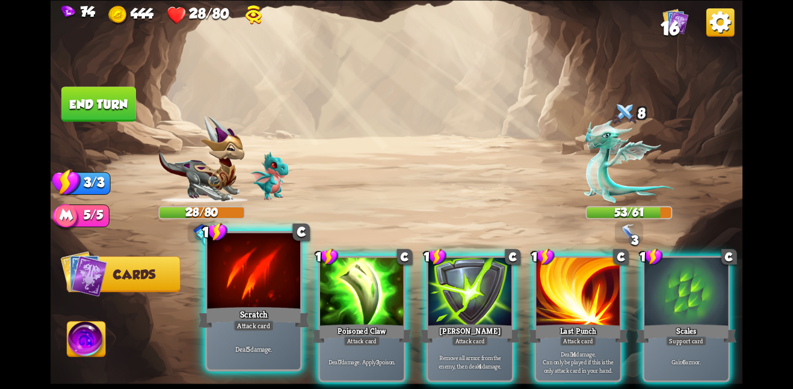
click at [235, 268] on div at bounding box center [253, 272] width 93 height 78
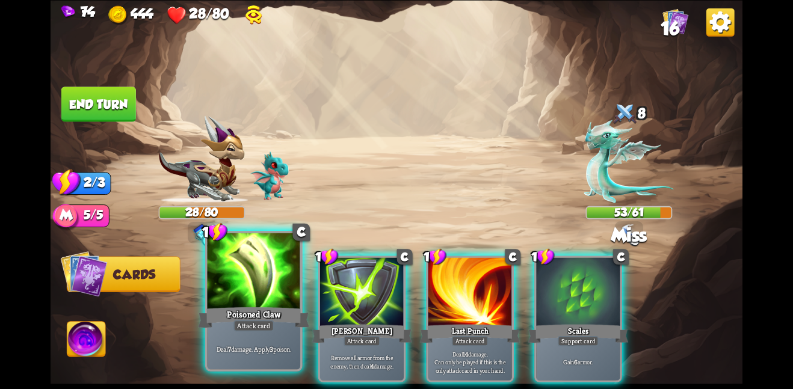
click at [234, 270] on div at bounding box center [253, 272] width 93 height 78
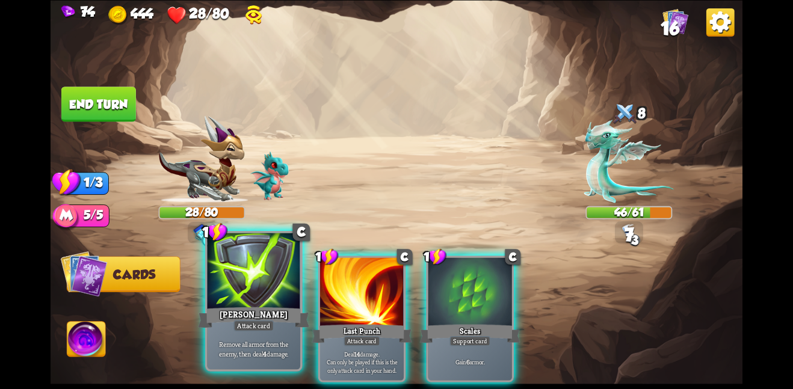
click at [236, 272] on div at bounding box center [253, 272] width 93 height 78
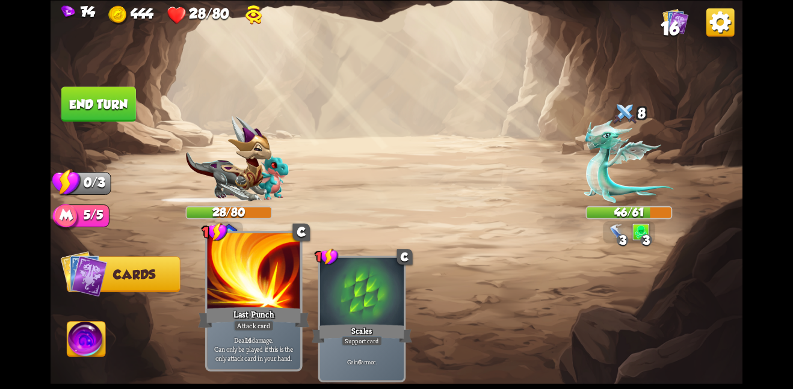
click at [270, 284] on div at bounding box center [253, 272] width 93 height 78
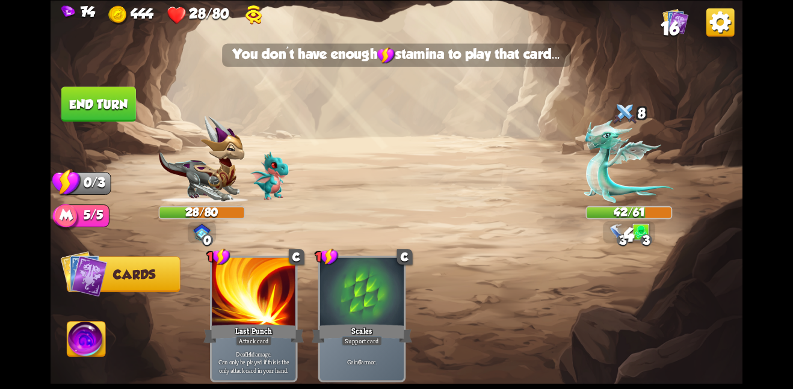
click at [123, 108] on button "End turn" at bounding box center [98, 104] width 75 height 35
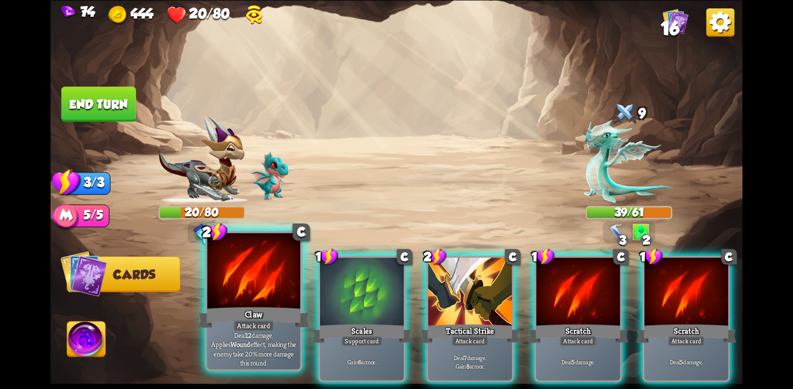
click at [276, 264] on div at bounding box center [253, 272] width 93 height 78
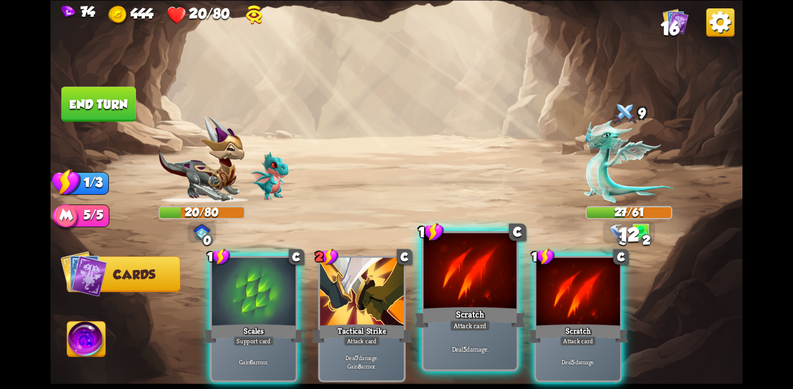
click at [500, 315] on div "Scratch" at bounding box center [469, 317] width 111 height 25
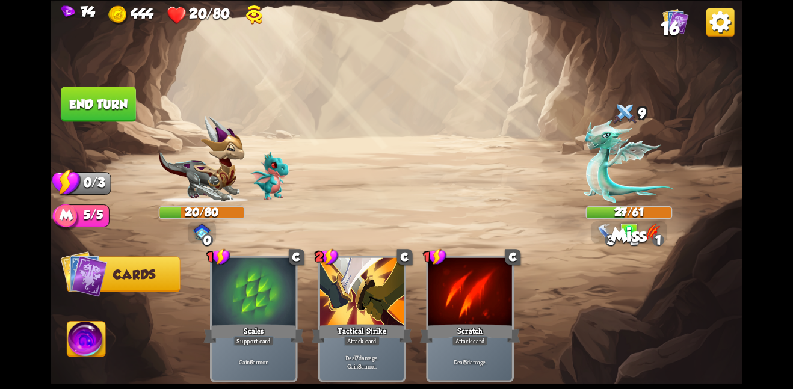
click at [101, 99] on button "End turn" at bounding box center [98, 104] width 75 height 35
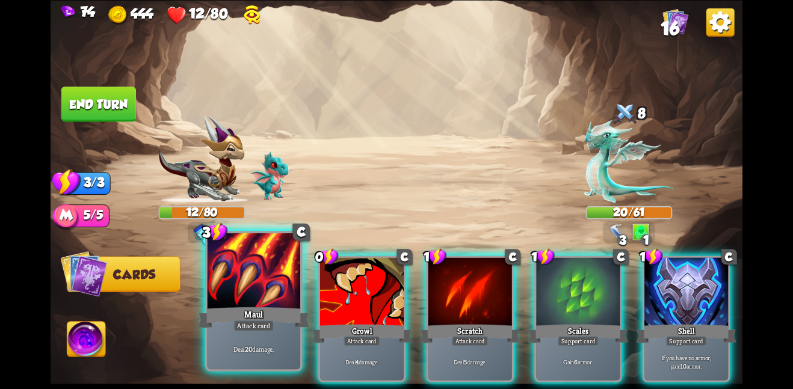
click at [248, 315] on div "Maul" at bounding box center [253, 317] width 111 height 25
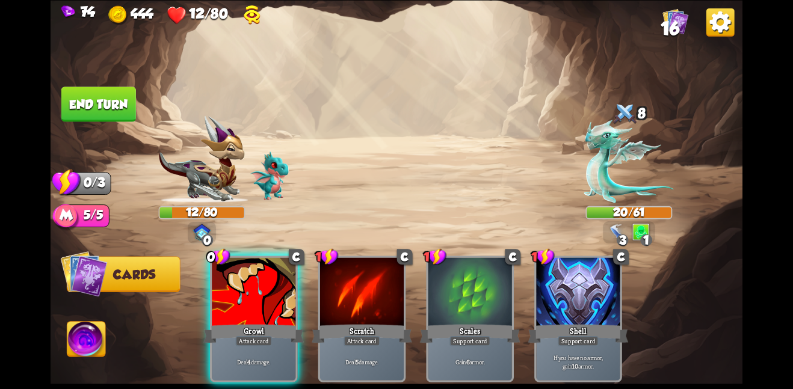
click at [248, 322] on div "Growl" at bounding box center [253, 333] width 100 height 22
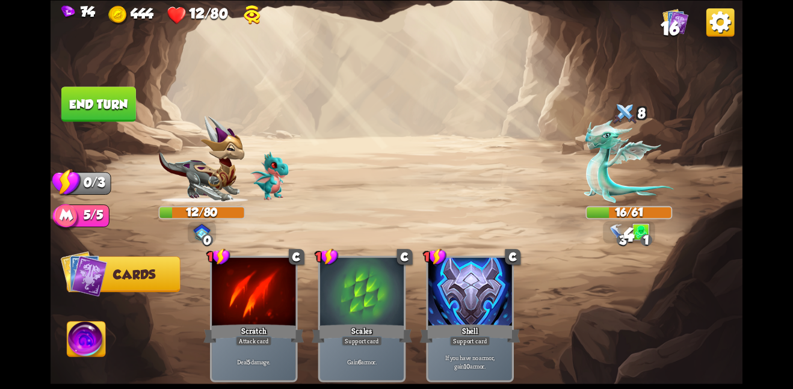
click at [122, 107] on button "End turn" at bounding box center [98, 104] width 75 height 35
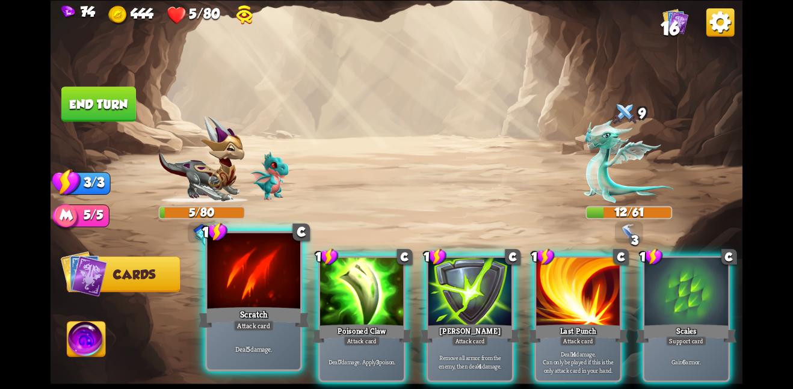
click at [227, 284] on div at bounding box center [253, 272] width 93 height 78
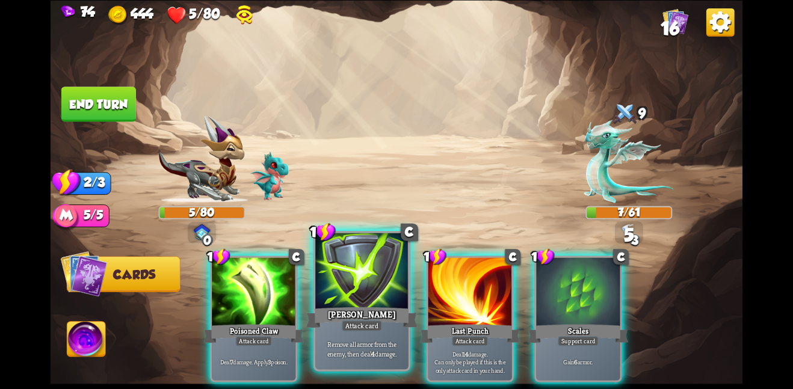
click at [331, 268] on div at bounding box center [361, 272] width 93 height 78
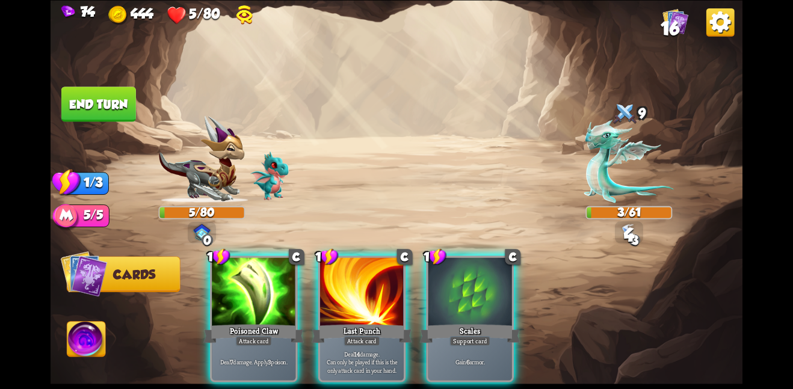
click at [331, 268] on div at bounding box center [362, 292] width 84 height 70
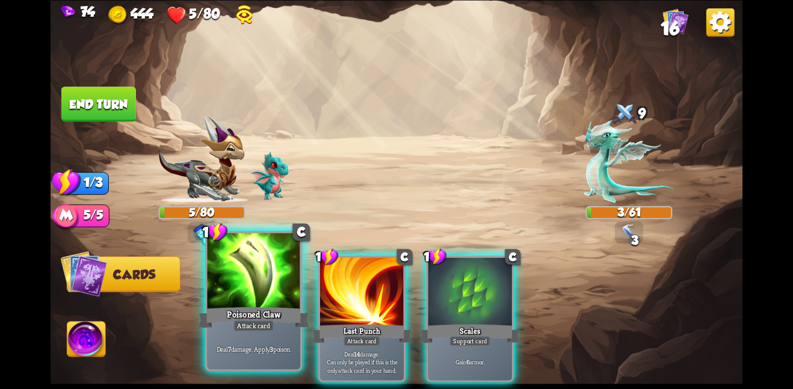
click at [297, 278] on div at bounding box center [253, 272] width 93 height 78
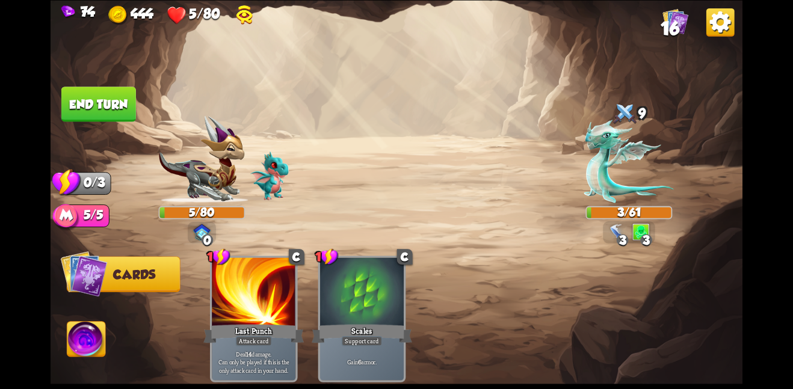
click at [295, 278] on div at bounding box center [254, 292] width 84 height 70
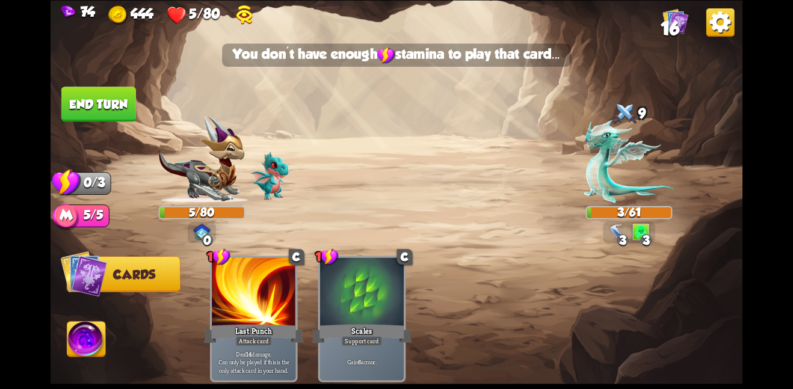
click at [75, 82] on img at bounding box center [397, 194] width 692 height 389
click at [83, 88] on button "End turn" at bounding box center [98, 104] width 75 height 35
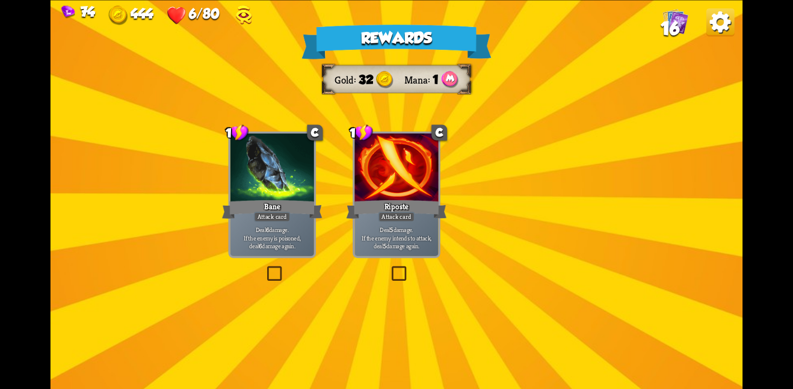
click at [336, 183] on div "Rewards Gold 32 Mana 1 Select a card 1 C Bane Attack card Deal 6 damage. If the…" at bounding box center [397, 194] width 692 height 389
click at [371, 189] on div at bounding box center [396, 169] width 84 height 70
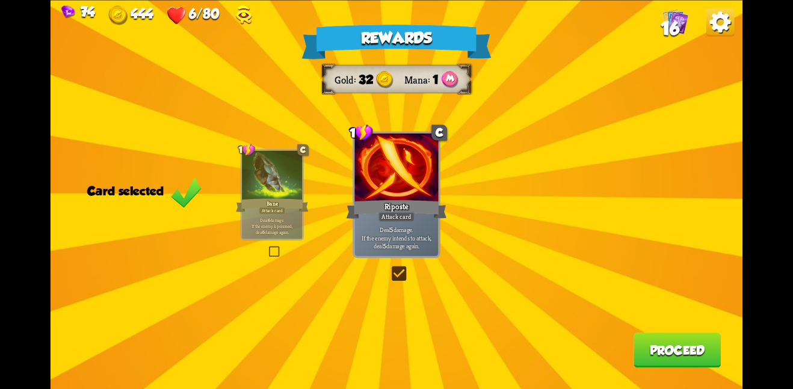
click at [704, 336] on button "Proceed" at bounding box center [676, 350] width 87 height 35
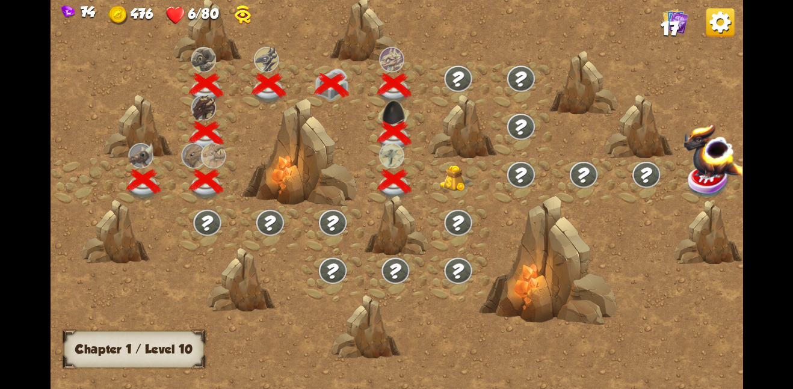
click at [459, 185] on img at bounding box center [457, 178] width 35 height 26
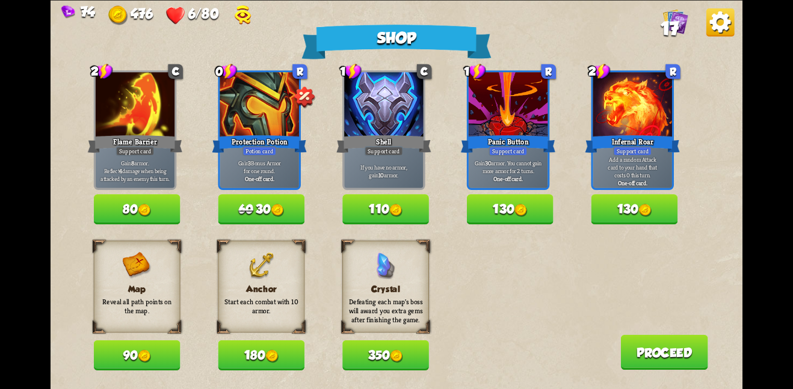
click at [156, 353] on button "90" at bounding box center [137, 355] width 87 height 30
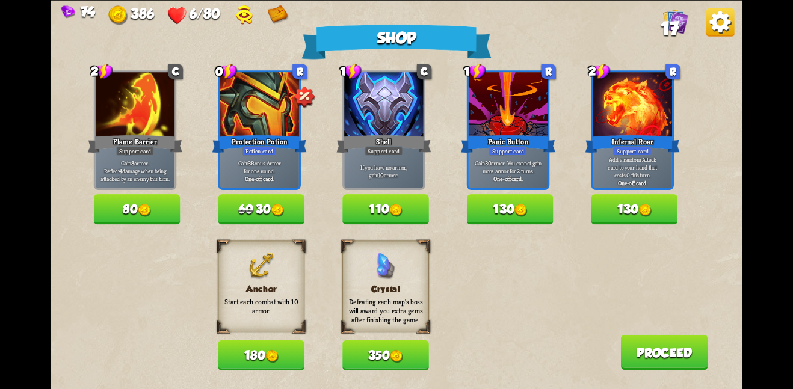
click at [623, 205] on button "130" at bounding box center [634, 209] width 87 height 30
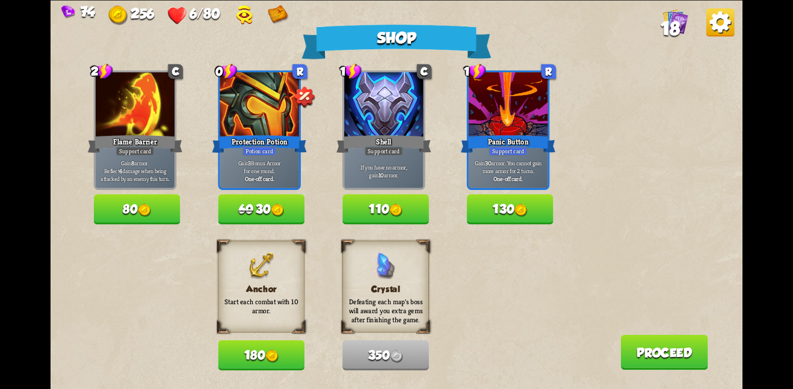
click at [650, 339] on button "Proceed" at bounding box center [663, 351] width 87 height 35
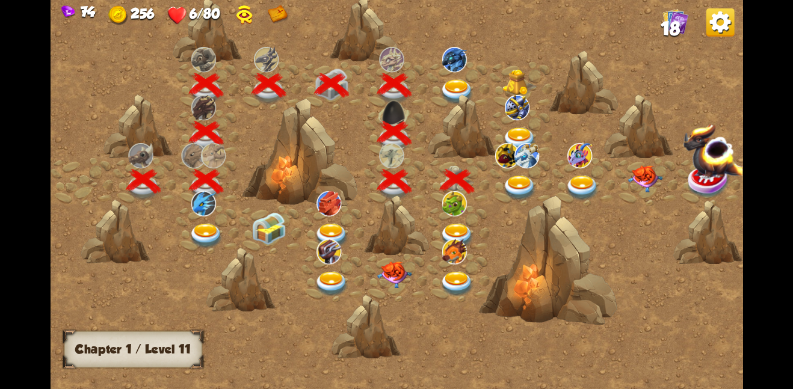
scroll to position [0, 183]
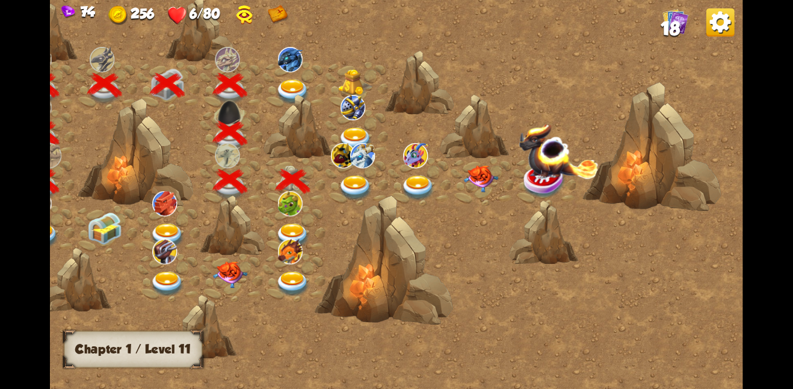
click at [108, 230] on img at bounding box center [104, 228] width 35 height 32
click at [291, 83] on img at bounding box center [292, 91] width 35 height 25
click at [346, 177] on img at bounding box center [355, 187] width 35 height 25
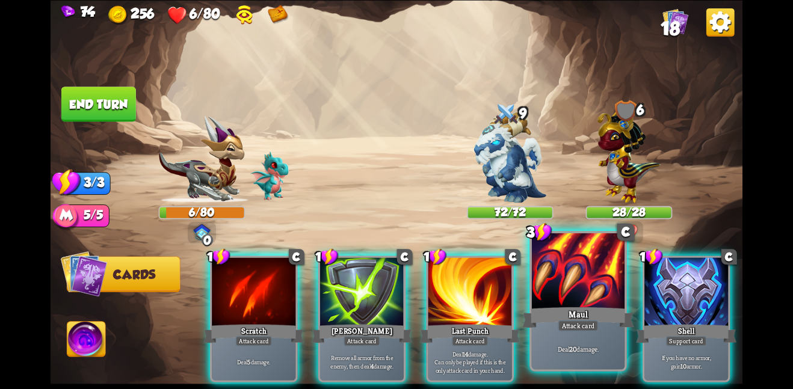
click at [587, 297] on div at bounding box center [578, 272] width 93 height 78
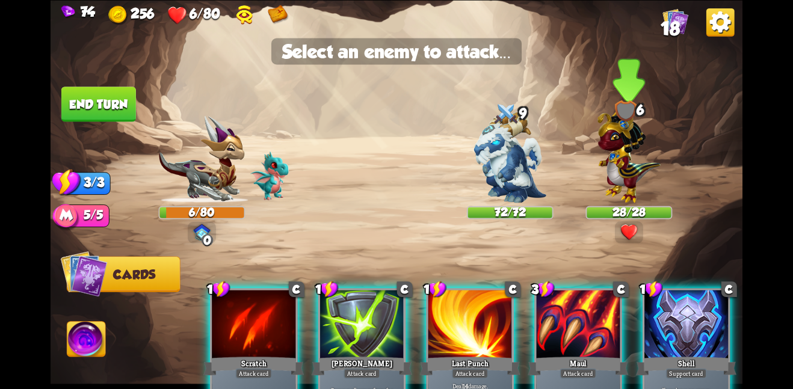
click at [627, 153] on img at bounding box center [628, 153] width 63 height 99
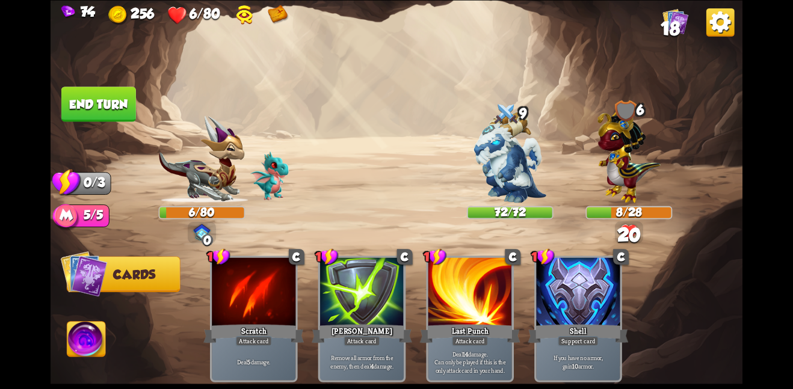
click at [115, 96] on button "End turn" at bounding box center [98, 104] width 75 height 35
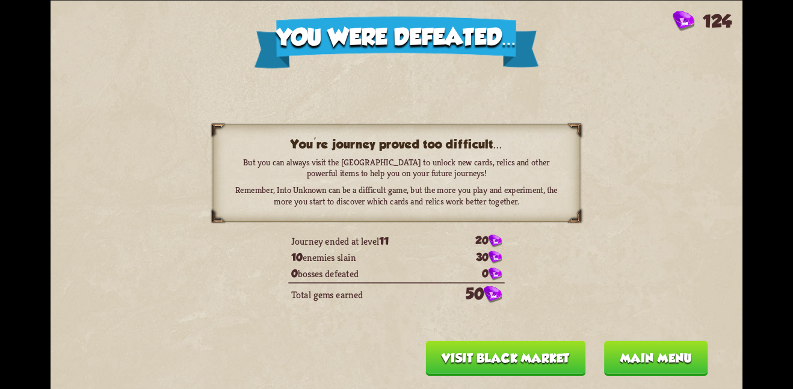
click at [642, 356] on button "Main menu" at bounding box center [656, 357] width 104 height 35
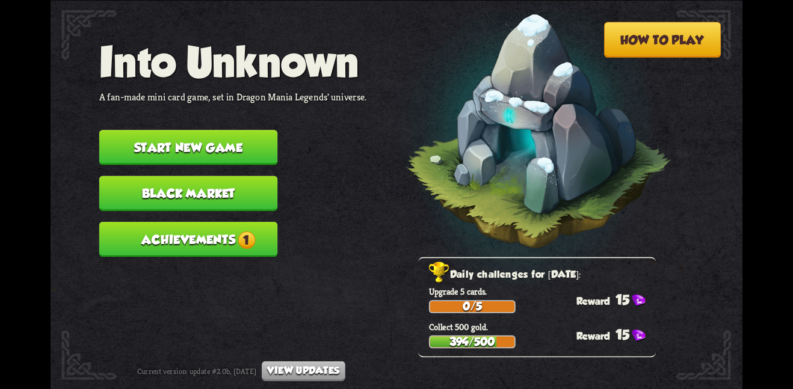
click at [242, 207] on nav "Into Unknown A fan-made mini card game, set in Dragon Mania Legends' universe. …" at bounding box center [233, 153] width 268 height 230
click at [242, 231] on span "1" at bounding box center [246, 239] width 17 height 17
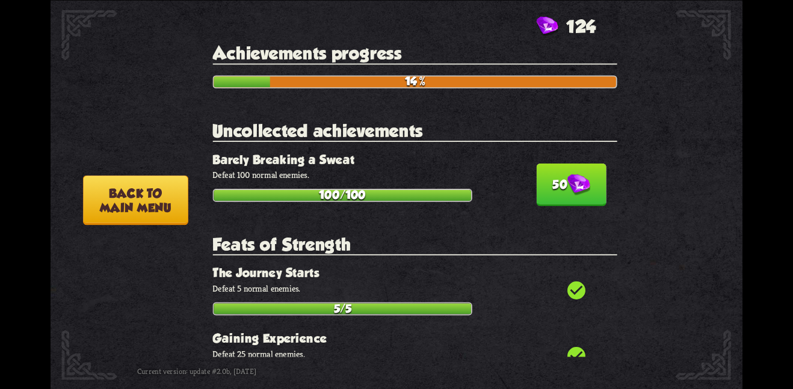
click at [549, 181] on button "50" at bounding box center [571, 184] width 70 height 43
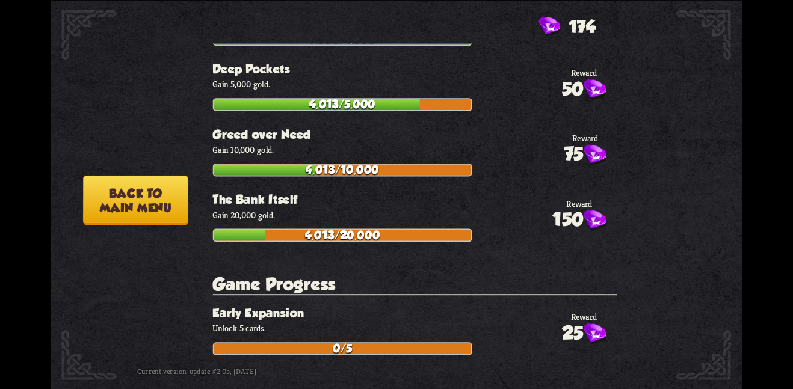
scroll to position [4237, 0]
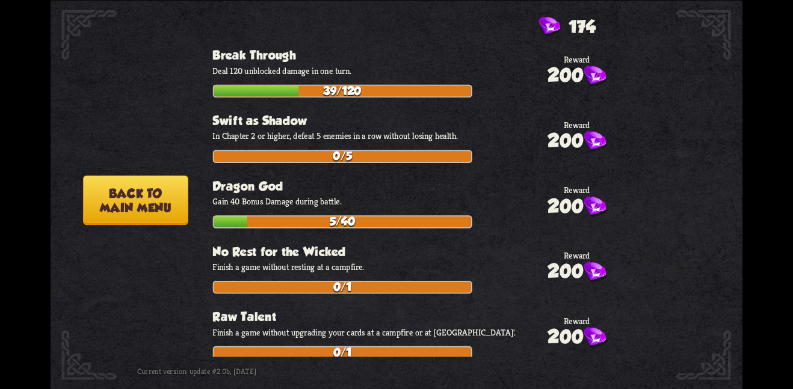
click at [159, 183] on button "Back to main menu" at bounding box center [135, 200] width 105 height 50
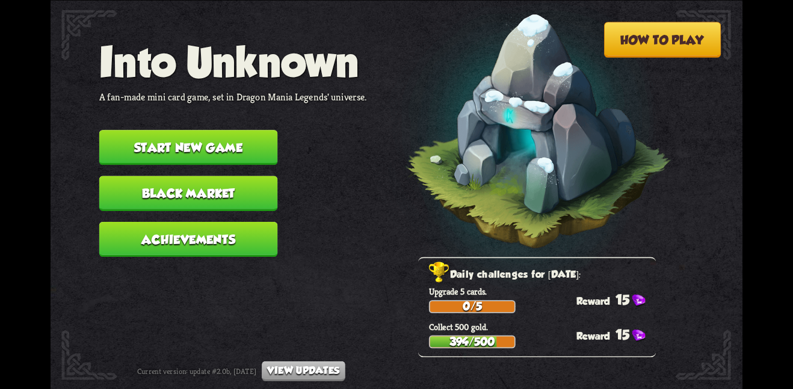
click at [203, 179] on button "Black Market" at bounding box center [188, 193] width 179 height 35
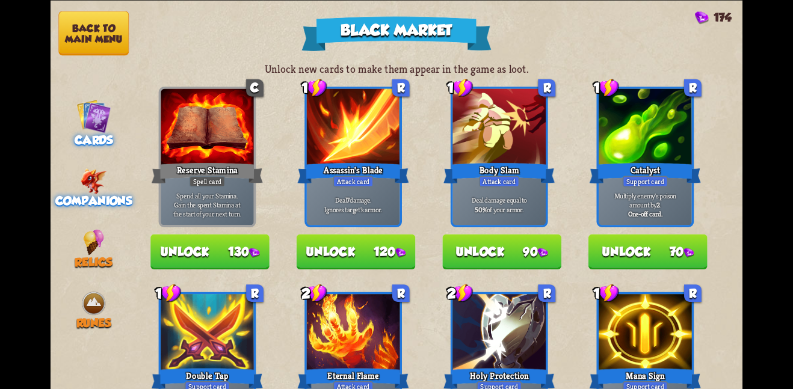
click at [75, 173] on div "Companions" at bounding box center [94, 188] width 87 height 40
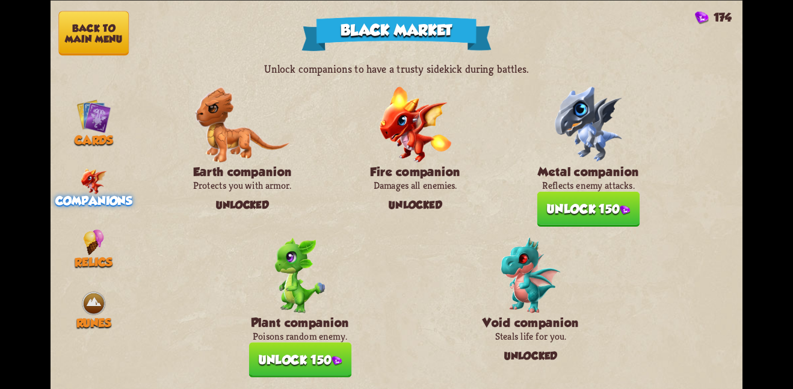
click at [595, 203] on button "Unlock 150" at bounding box center [588, 208] width 103 height 35
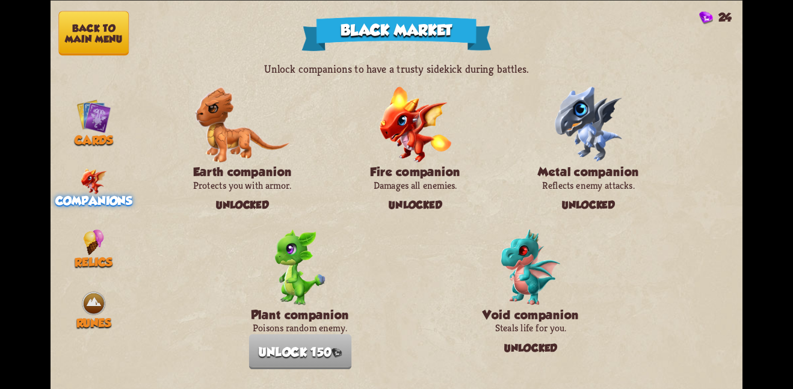
click at [94, 33] on button "Back to main menu" at bounding box center [93, 33] width 70 height 45
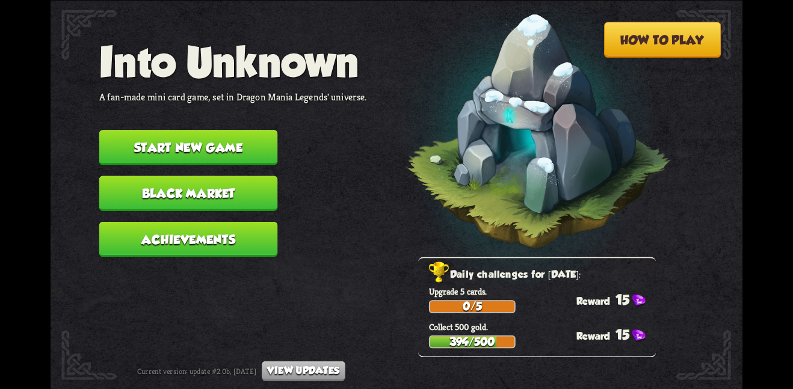
click at [223, 138] on button "Start new game" at bounding box center [188, 147] width 179 height 35
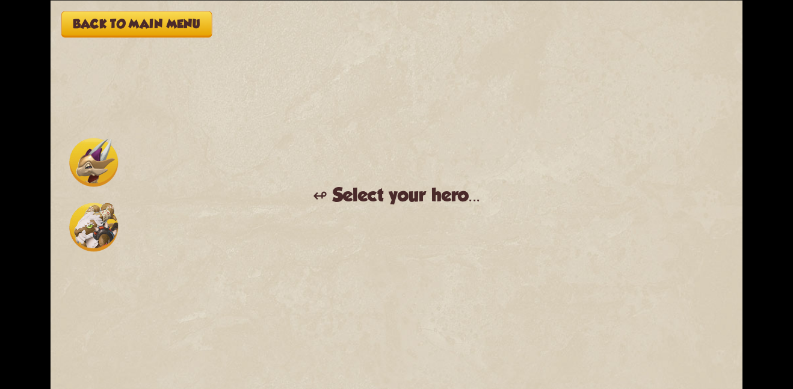
click at [53, 168] on div "Back to main menu ↫ Select your hero... You muster all your courage and set out…" at bounding box center [397, 194] width 692 height 389
click at [77, 181] on img at bounding box center [93, 162] width 49 height 49
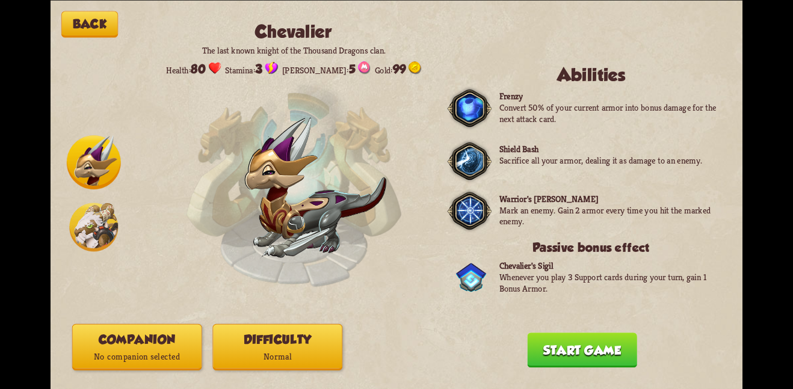
click at [551, 343] on button "Start game" at bounding box center [581, 350] width 109 height 35
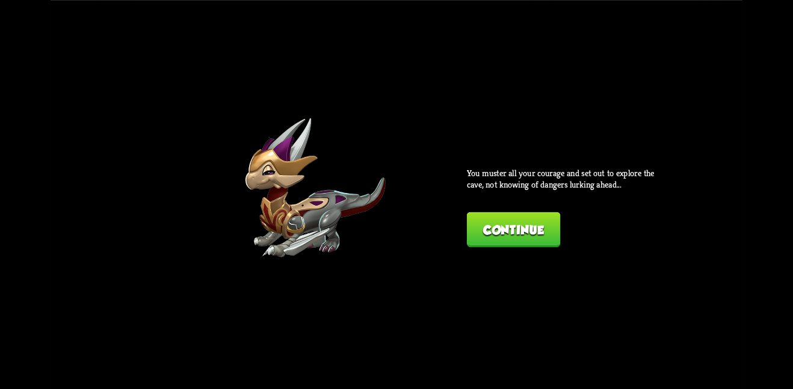
click at [515, 240] on button "Continue" at bounding box center [513, 229] width 93 height 35
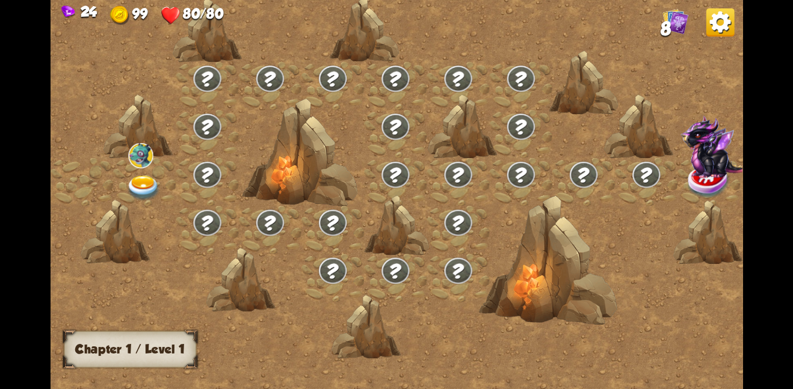
click at [143, 163] on img at bounding box center [140, 155] width 25 height 25
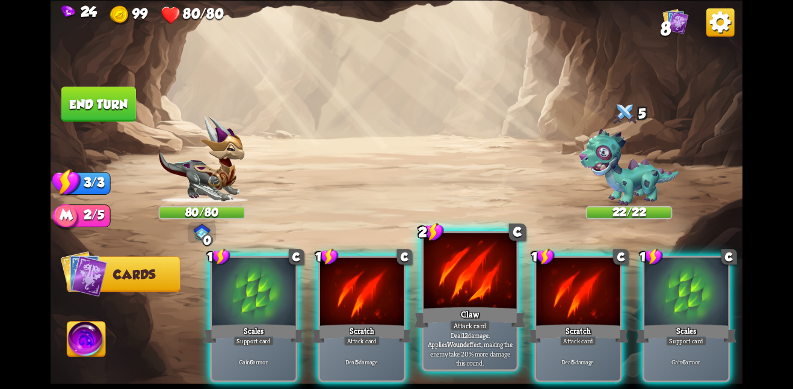
click at [447, 281] on div at bounding box center [469, 272] width 93 height 78
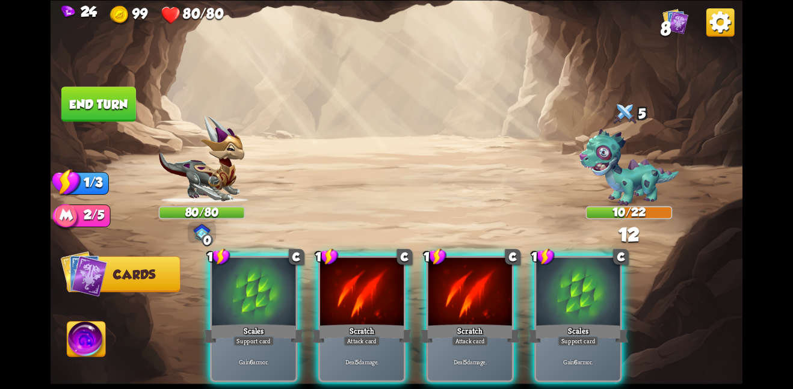
click at [447, 281] on div at bounding box center [470, 292] width 84 height 70
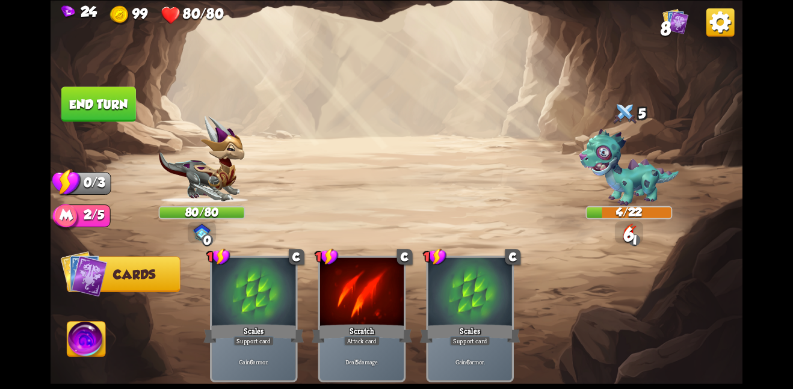
click at [61, 87] on button "End turn" at bounding box center [98, 104] width 75 height 35
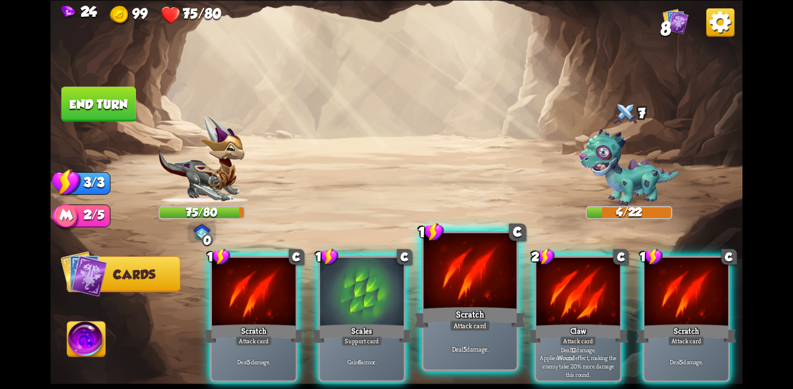
click at [443, 304] on div at bounding box center [469, 272] width 93 height 78
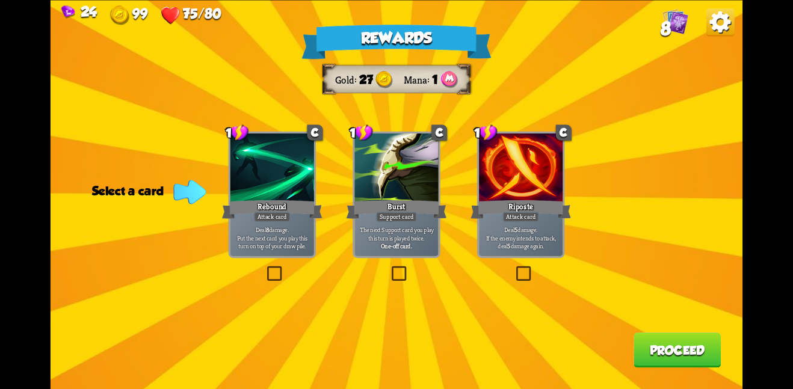
click at [559, 217] on div "Riposte" at bounding box center [520, 209] width 100 height 22
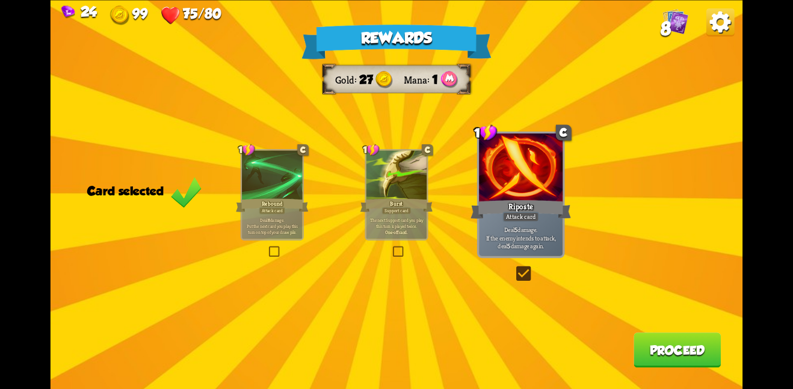
click at [663, 357] on button "Proceed" at bounding box center [676, 350] width 87 height 35
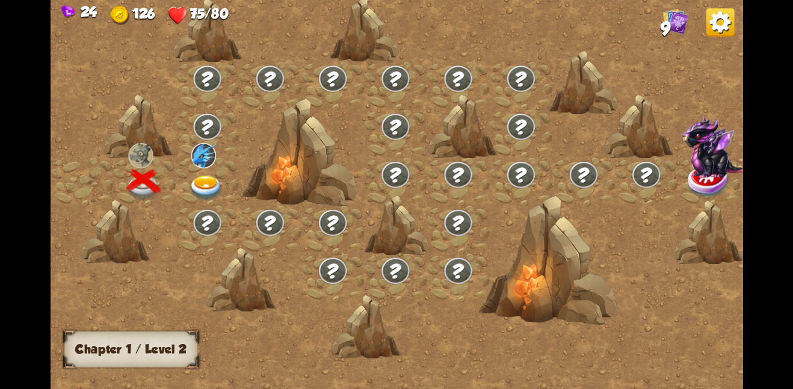
click at [208, 183] on img at bounding box center [206, 187] width 35 height 25
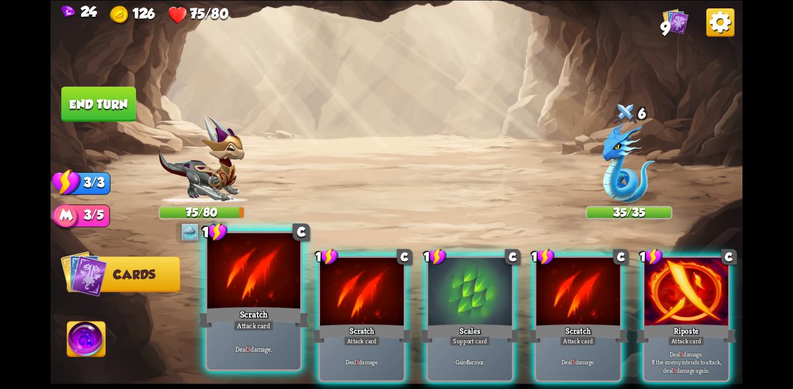
click at [258, 296] on div at bounding box center [253, 272] width 93 height 78
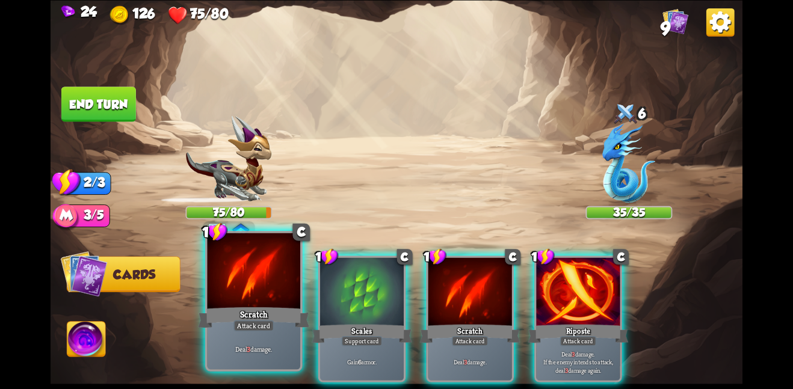
click at [257, 297] on div at bounding box center [253, 272] width 93 height 78
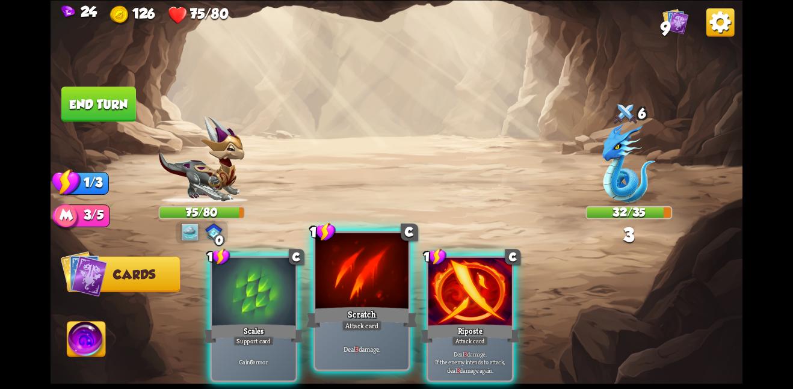
click at [333, 298] on div at bounding box center [361, 272] width 93 height 78
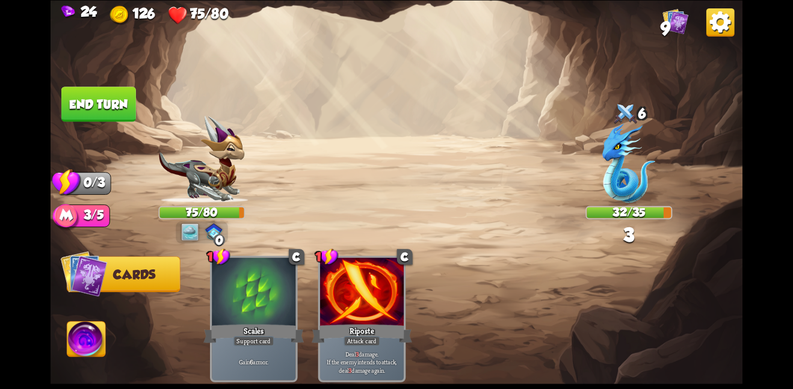
click at [103, 107] on button "End turn" at bounding box center [99, 104] width 76 height 36
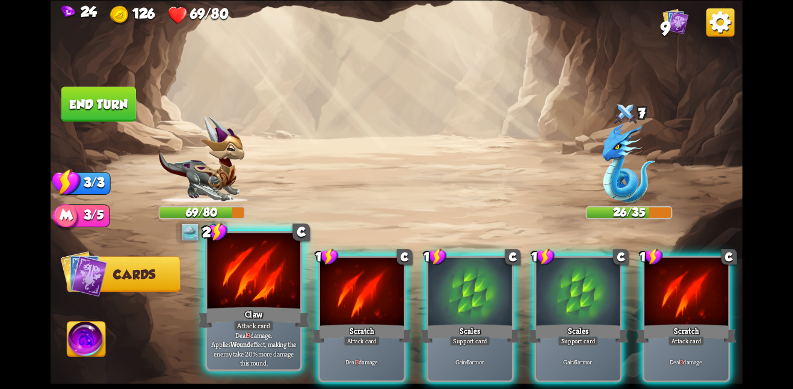
click at [270, 301] on div at bounding box center [253, 272] width 93 height 78
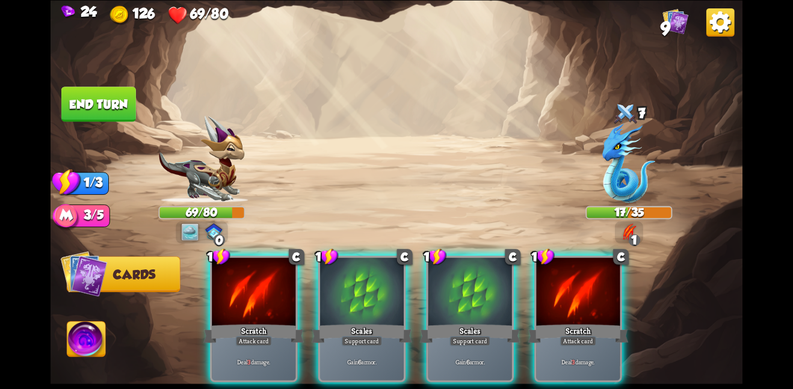
click at [270, 301] on div at bounding box center [254, 292] width 84 height 70
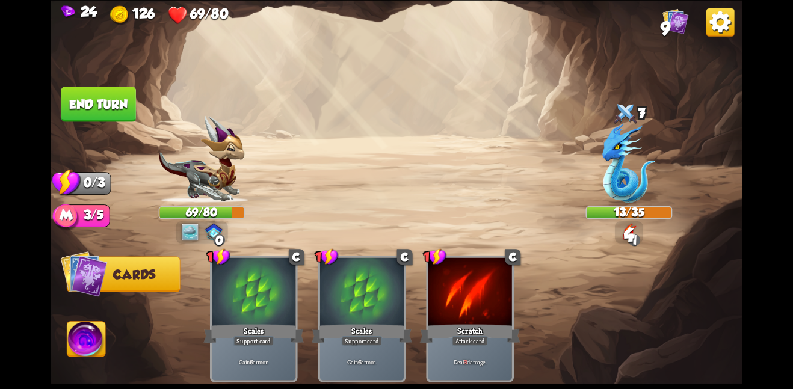
click at [105, 112] on button "End turn" at bounding box center [98, 104] width 75 height 35
